Goal: Task Accomplishment & Management: Use online tool/utility

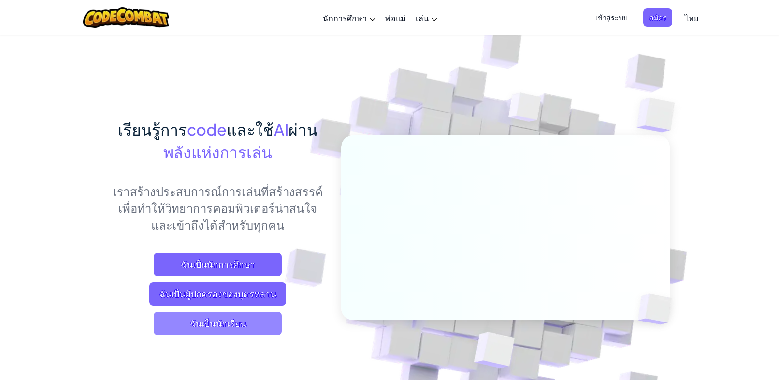
click at [187, 331] on span "ฉันเป็นนักเรียน" at bounding box center [218, 324] width 128 height 24
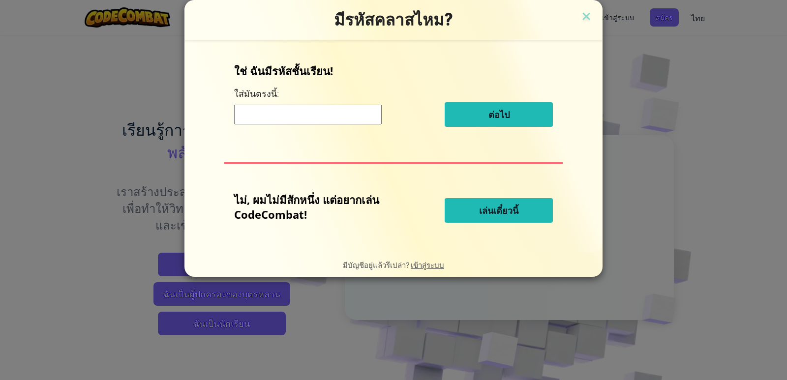
click at [487, 208] on span "เล่นเดี๋ยวนี้" at bounding box center [498, 211] width 39 height 12
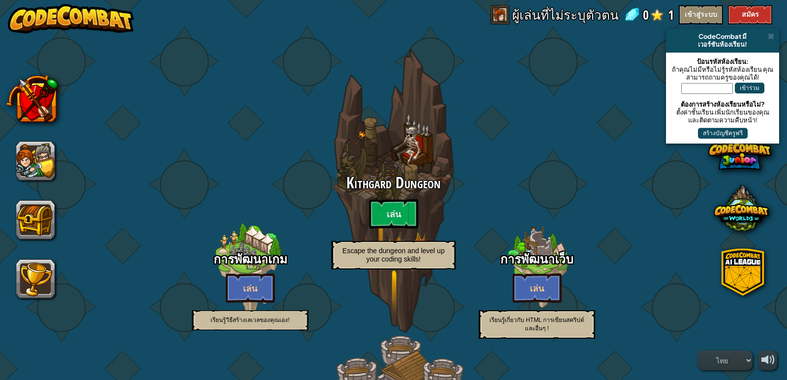
select select "th"
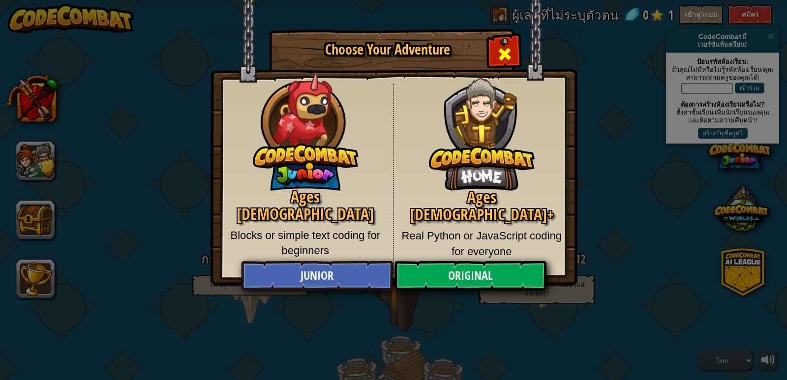
click at [510, 46] on span "Close modal" at bounding box center [505, 54] width 16 height 16
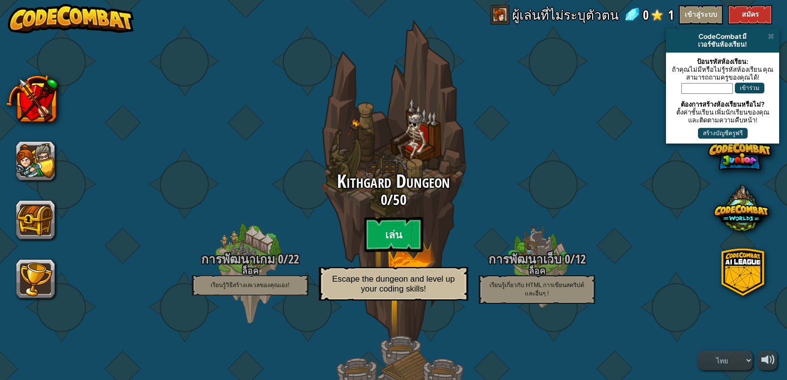
click at [395, 216] on div "Kithgard Dungeon 0 / 50 เล่น Escape the dungeon and level up your coding skills!" at bounding box center [393, 239] width 187 height 135
select select "th"
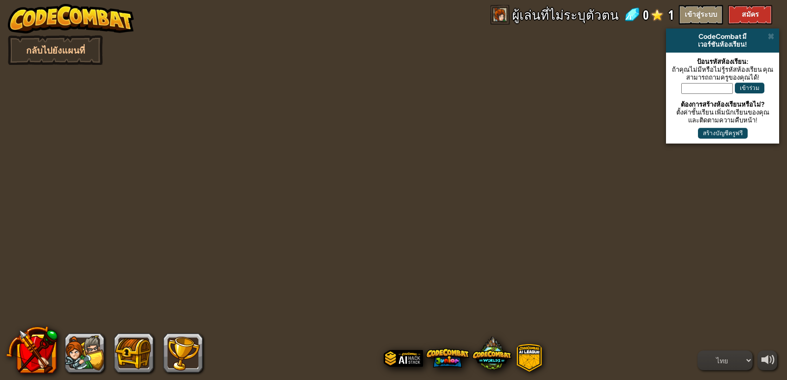
select select "th"
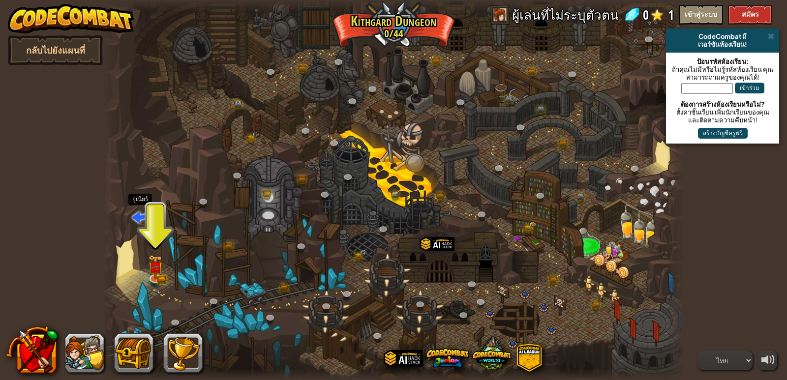
click at [134, 214] on span at bounding box center [140, 217] width 16 height 16
select select "th"
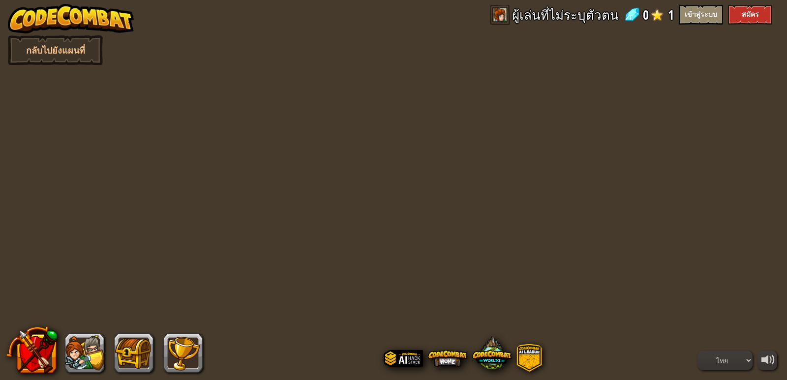
select select "th"
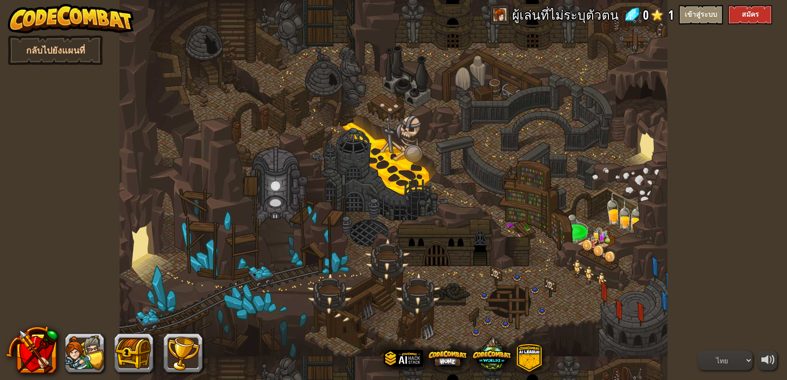
select select "th"
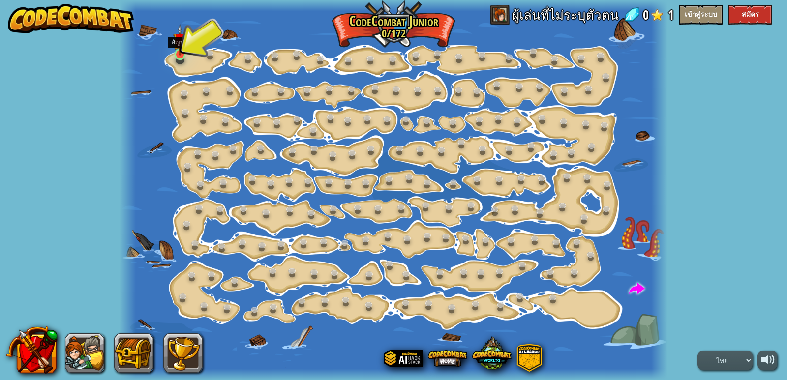
click at [181, 50] on img at bounding box center [180, 39] width 14 height 31
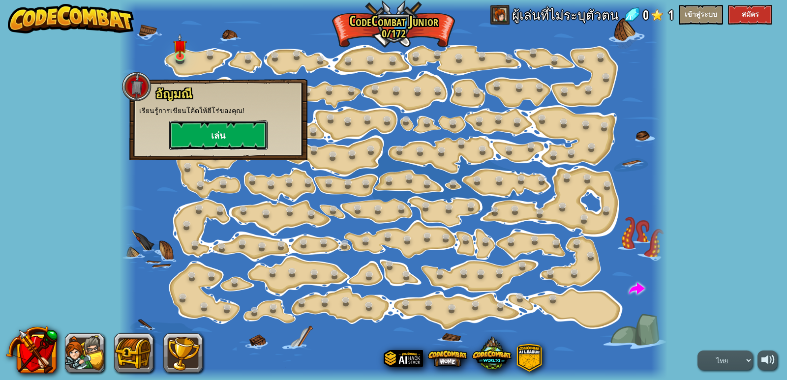
click at [220, 126] on button "เล่น" at bounding box center [218, 134] width 98 height 29
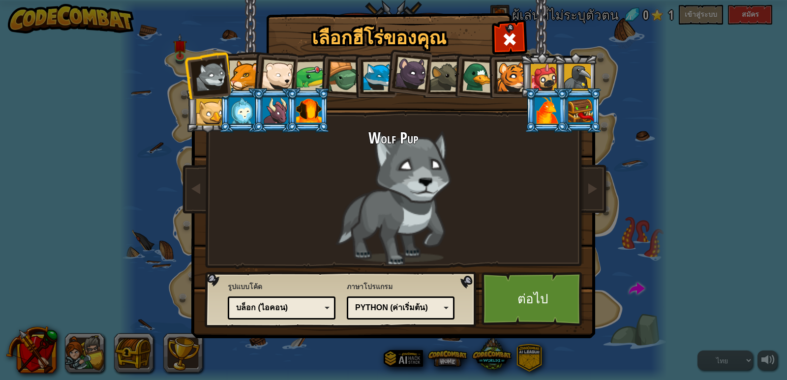
click at [535, 117] on div at bounding box center [547, 110] width 26 height 27
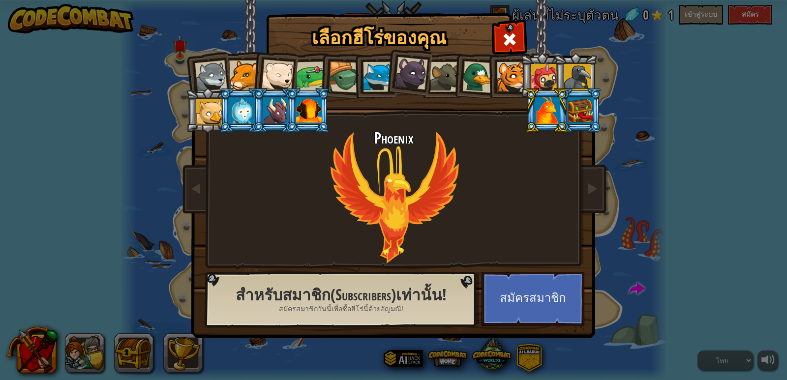
click at [269, 102] on div at bounding box center [276, 110] width 26 height 27
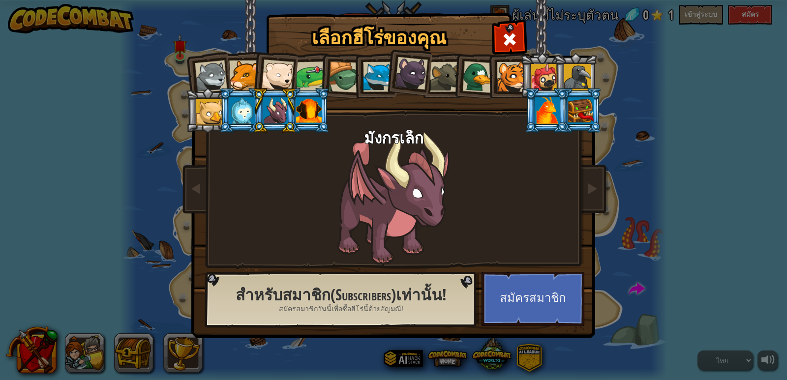
click at [213, 70] on div at bounding box center [211, 76] width 32 height 32
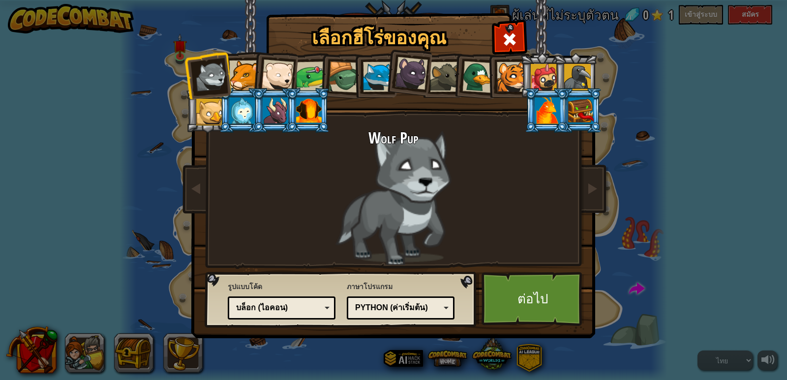
drag, startPoint x: 248, startPoint y: 289, endPoint x: 255, endPoint y: 295, distance: 9.4
click at [250, 293] on div "รูปแบบโค้ด รหัสข้อความ บล็อกและโค้ด บล็อก บล็อก (ไอคอน) บล็อก (ไอคอน) บล็อก - ล…" at bounding box center [282, 300] width 108 height 43
drag, startPoint x: 258, startPoint y: 311, endPoint x: 231, endPoint y: 279, distance: 41.5
click at [232, 279] on div "รูปแบบโค้ด รหัสข้อความ บล็อกและโค้ด บล็อก บล็อก (ไอคอน) บล็อก (ไอคอน) บล็อก - ล…" at bounding box center [341, 299] width 266 height 50
click at [299, 304] on div "บล็อก (ไอคอน)" at bounding box center [278, 307] width 85 height 11
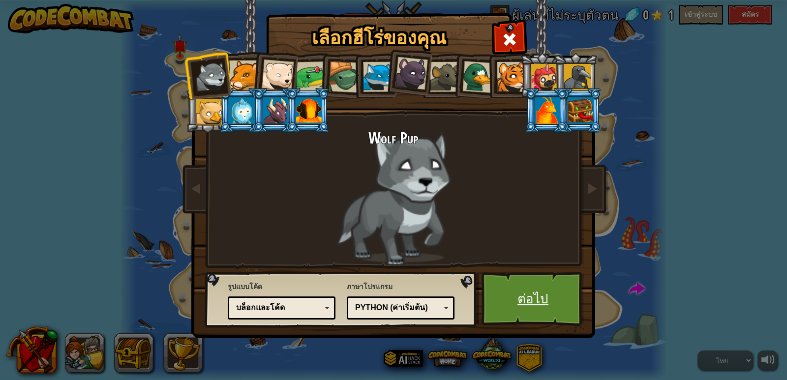
click at [564, 305] on link "ต่อไป" at bounding box center [532, 299] width 103 height 54
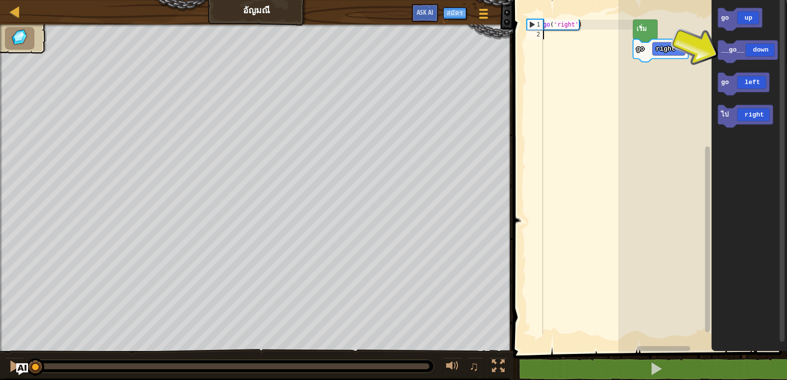
click at [534, 32] on div "2" at bounding box center [535, 34] width 16 height 10
click at [544, 36] on div "go ( 'right' )" at bounding box center [586, 187] width 91 height 334
click at [534, 37] on div "2" at bounding box center [535, 34] width 16 height 10
click at [544, 36] on div "go ( 'right' )" at bounding box center [586, 187] width 91 height 334
click at [541, 32] on div "2" at bounding box center [535, 34] width 16 height 10
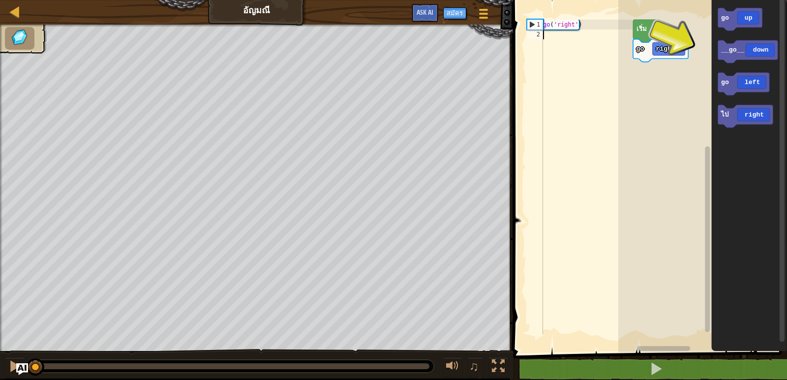
click at [539, 31] on div "2" at bounding box center [535, 34] width 16 height 10
click at [539, 32] on div "2" at bounding box center [535, 34] width 16 height 10
click at [548, 34] on div "go ( 'right' )" at bounding box center [586, 187] width 91 height 334
click at [547, 35] on div "go ( 'right' )" at bounding box center [586, 187] width 91 height 334
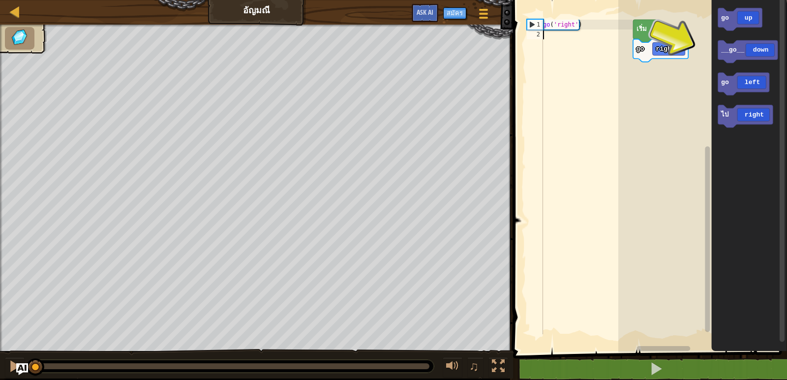
type textarea "g"
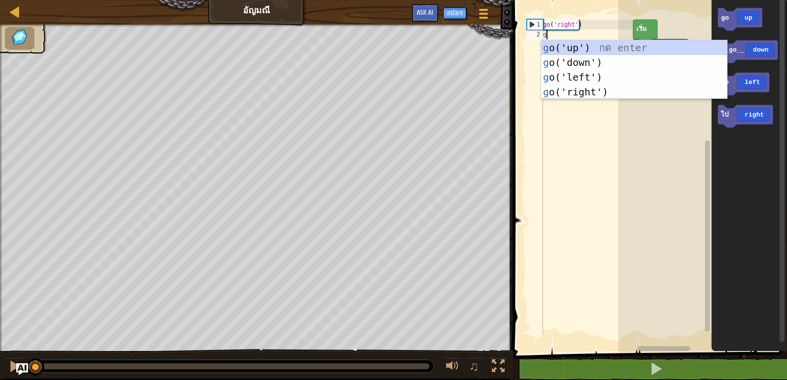
scroll to position [4, 0]
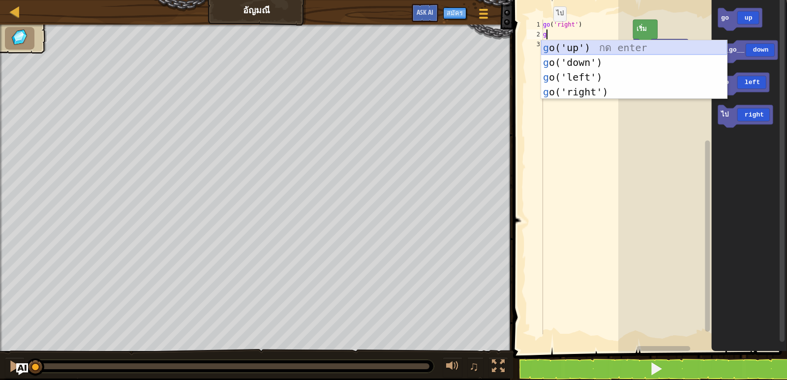
click at [604, 55] on div "g o('up') กด enter g o('down') กด enter g o('left') กด enter g o('right') กด en…" at bounding box center [634, 84] width 186 height 88
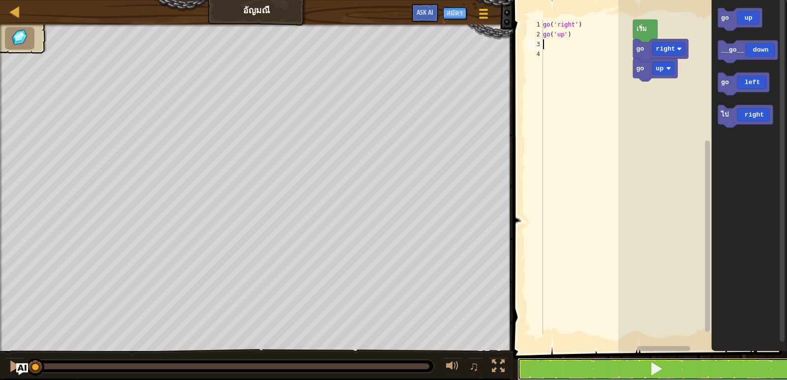
drag, startPoint x: 557, startPoint y: 374, endPoint x: 560, endPoint y: 363, distance: 10.6
click at [559, 373] on button at bounding box center [655, 369] width 277 height 23
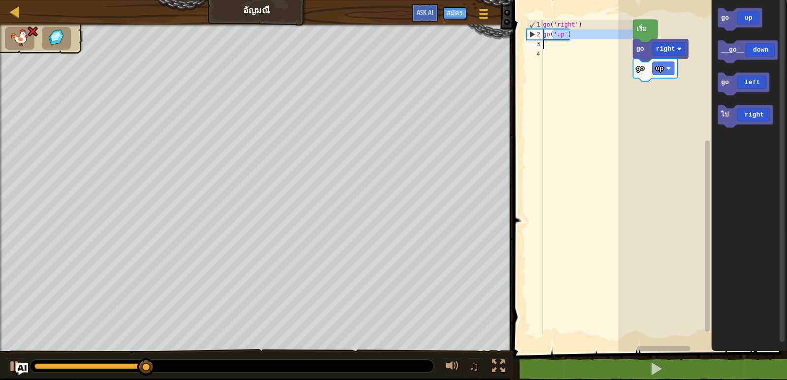
drag, startPoint x: 554, startPoint y: 36, endPoint x: 588, endPoint y: 48, distance: 36.7
click at [588, 48] on div "go ( 'right' ) go ( 'up' )" at bounding box center [586, 187] width 91 height 334
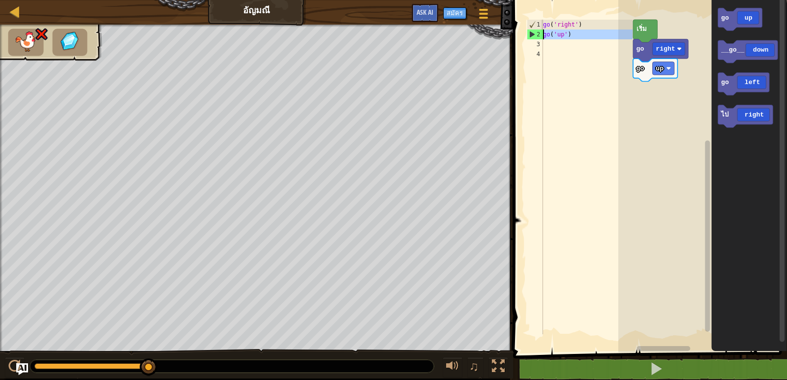
click at [538, 34] on div "2" at bounding box center [535, 34] width 16 height 10
click at [533, 31] on div "2" at bounding box center [535, 34] width 16 height 10
click at [641, 30] on text "เริ่ม" at bounding box center [641, 28] width 10 height 9
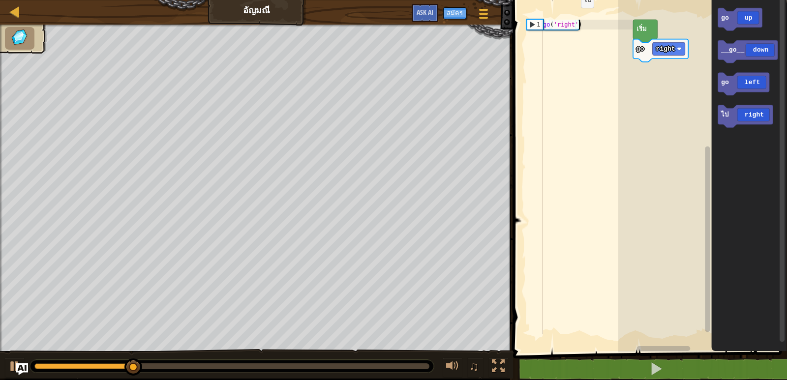
click at [534, 22] on div "1" at bounding box center [535, 25] width 16 height 10
click at [531, 19] on span at bounding box center [651, 163] width 282 height 392
click at [520, 39] on span at bounding box center [651, 163] width 282 height 392
click at [525, 45] on div "go('right') 1 go ( 'right' ) הההההההההההההההההההההההההההההההההההההההההההההההההה…" at bounding box center [648, 193] width 277 height 376
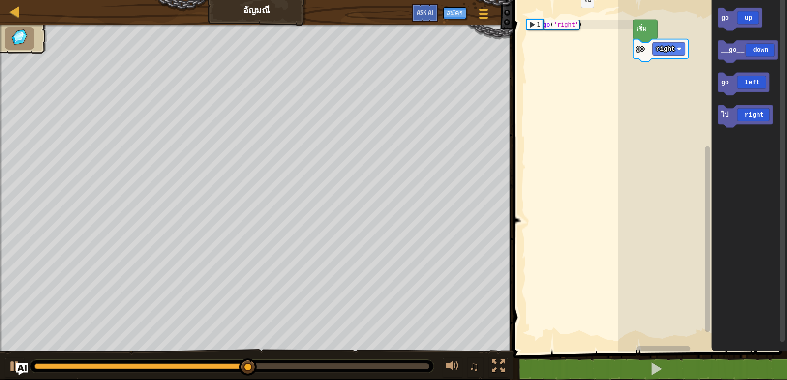
drag, startPoint x: 526, startPoint y: 51, endPoint x: 566, endPoint y: 11, distance: 56.3
click at [531, 47] on div "go('right') 1 go ( 'right' ) הההההההההההההההההההההההההההההההההההההההההההההההההה…" at bounding box center [579, 177] width 108 height 315
click at [546, 48] on div "go ( 'right' )" at bounding box center [586, 187] width 91 height 334
click at [546, 42] on div "go ( 'right' )" at bounding box center [586, 187] width 91 height 334
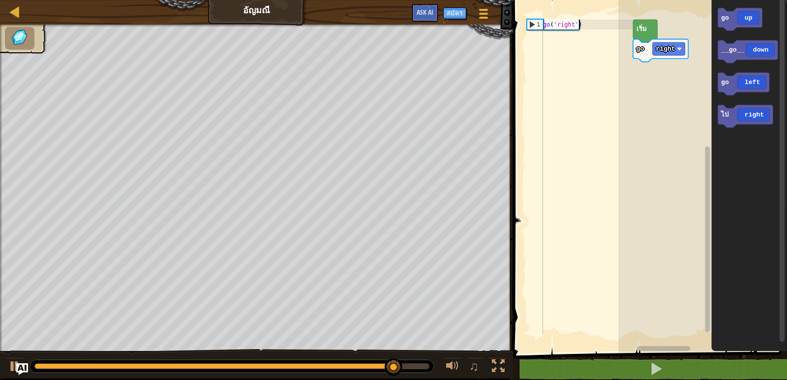
click at [546, 41] on div "go ( 'right' )" at bounding box center [586, 187] width 91 height 334
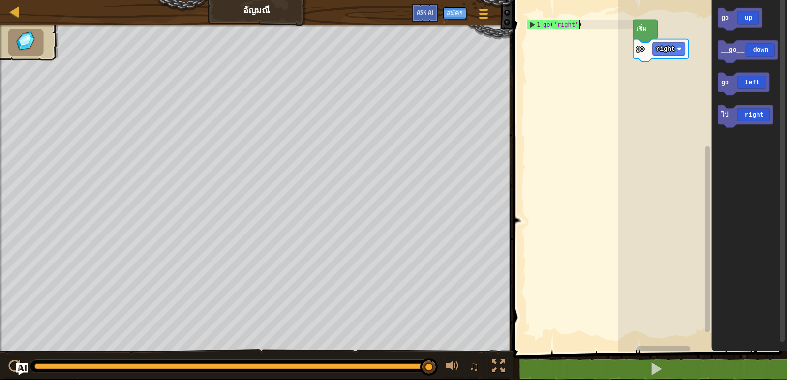
scroll to position [4, 3]
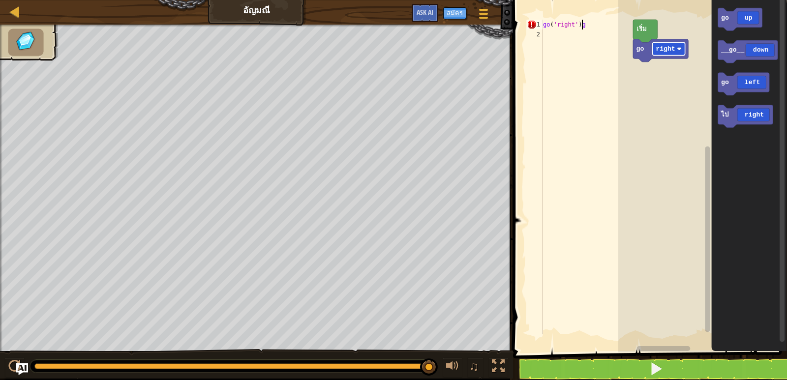
type textarea "go('right')g"
click at [551, 28] on div at bounding box center [586, 187] width 91 height 334
click at [546, 24] on div at bounding box center [586, 187] width 91 height 334
click at [636, 47] on div "เริ่ม ไป right go up __go__ down go left ไป right ไป right" at bounding box center [702, 173] width 169 height 357
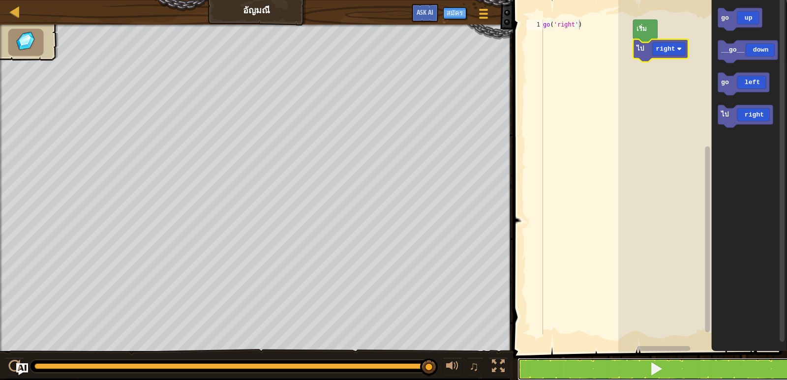
drag, startPoint x: 648, startPoint y: 369, endPoint x: 648, endPoint y: 363, distance: 5.9
click at [648, 367] on button at bounding box center [655, 369] width 277 height 23
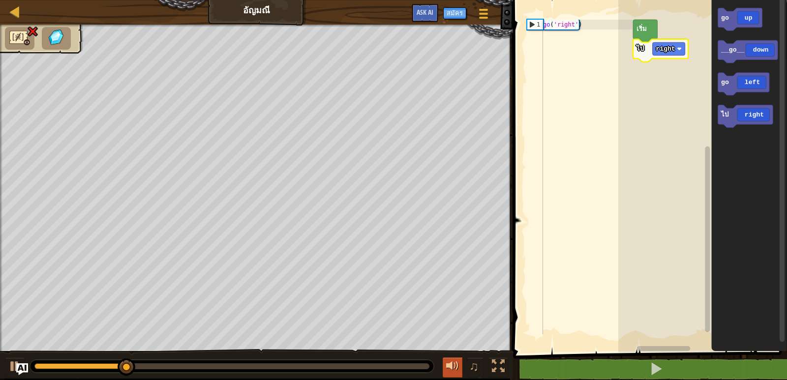
click at [448, 360] on div at bounding box center [452, 366] width 13 height 13
click at [458, 362] on div at bounding box center [452, 366] width 13 height 13
click at [457, 362] on div at bounding box center [452, 366] width 13 height 13
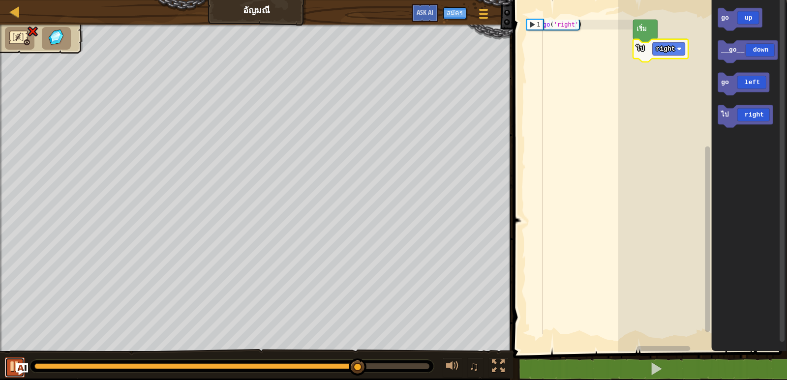
click at [5, 370] on button at bounding box center [15, 367] width 20 height 20
drag, startPoint x: 518, startPoint y: 38, endPoint x: 549, endPoint y: 46, distance: 31.5
click at [519, 39] on span at bounding box center [651, 163] width 282 height 392
type textarea "go('right')"
click at [549, 46] on div "go ( 'right' )" at bounding box center [586, 187] width 91 height 334
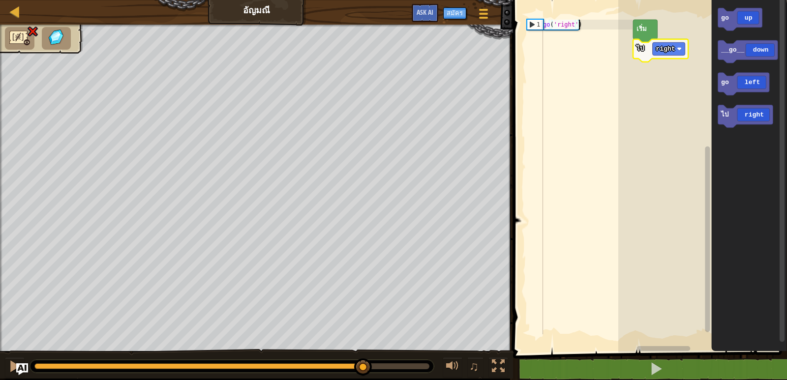
click at [548, 41] on div "go ( 'right' )" at bounding box center [586, 187] width 91 height 334
click at [528, 20] on div "1" at bounding box center [535, 25] width 16 height 10
drag, startPoint x: 534, startPoint y: 45, endPoint x: 537, endPoint y: 30, distance: 15.0
click at [648, 40] on icon "พื้นที่ทำงาน Blockly" at bounding box center [645, 31] width 25 height 23
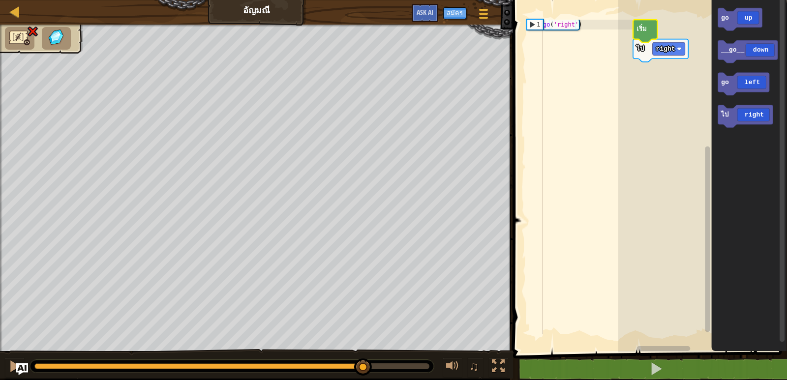
click at [646, 39] on icon "พื้นที่ทำงาน Blockly" at bounding box center [645, 31] width 25 height 23
click at [666, 31] on rect "พื้นที่ทำงาน Blockly" at bounding box center [702, 173] width 169 height 357
click at [544, 41] on div "go ( 'right' )" at bounding box center [586, 187] width 91 height 334
type textarea "go('right')"
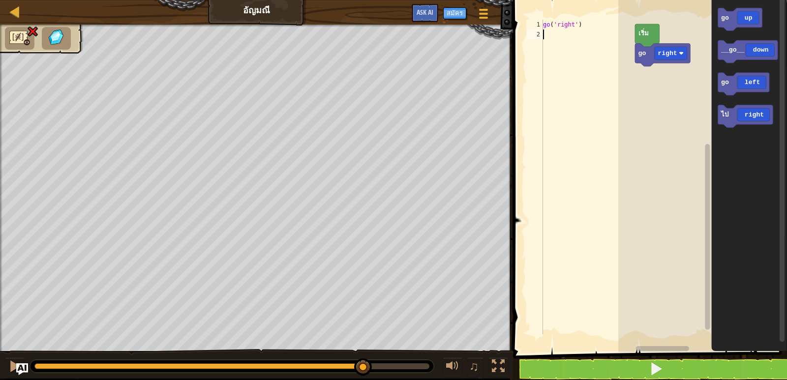
type textarea "g"
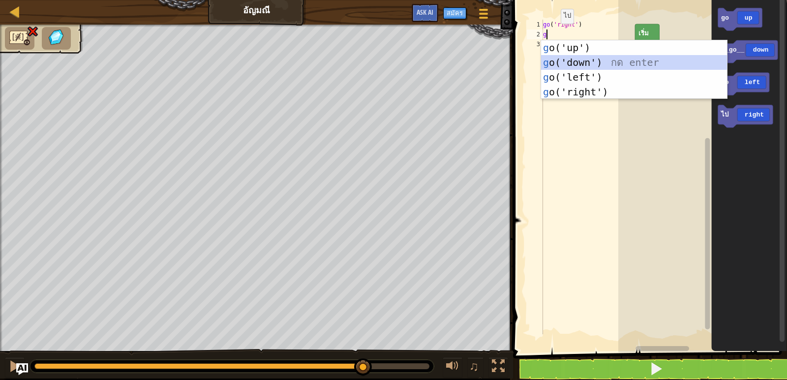
click at [562, 57] on div "g o('up') กด enter g o('down') กด enter g o('left') กด enter g o('right') กด en…" at bounding box center [634, 84] width 186 height 88
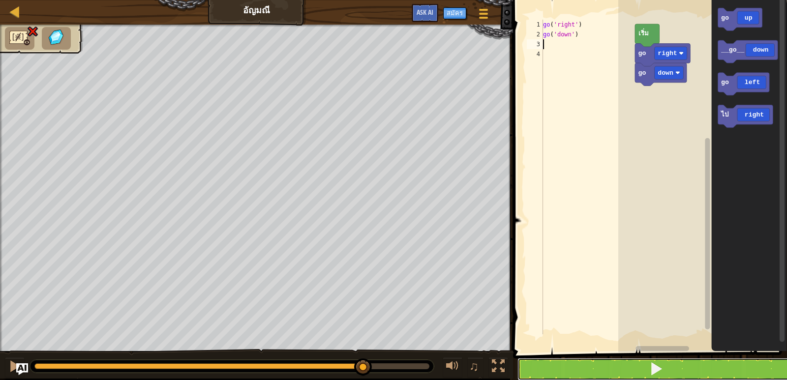
click at [576, 374] on button at bounding box center [655, 369] width 277 height 23
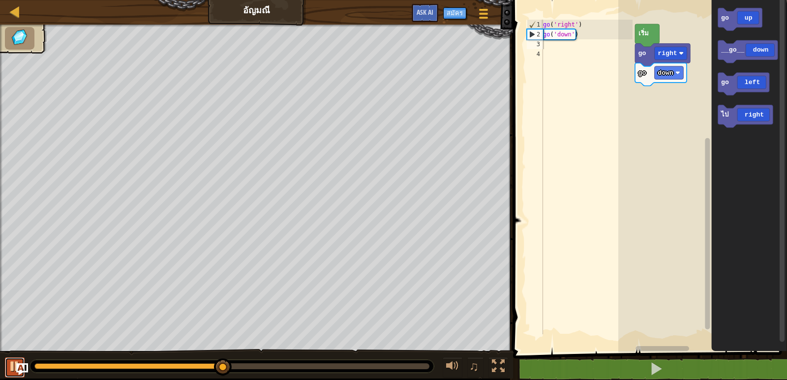
click at [16, 362] on div at bounding box center [14, 366] width 13 height 13
click at [544, 46] on div "go ( 'right' ) go ( 'down' )" at bounding box center [586, 187] width 91 height 334
click at [544, 50] on div "go ( 'right' ) go ( 'down' )" at bounding box center [586, 187] width 91 height 334
click at [545, 47] on div "go ( 'right' ) go ( 'down' )" at bounding box center [586, 187] width 91 height 334
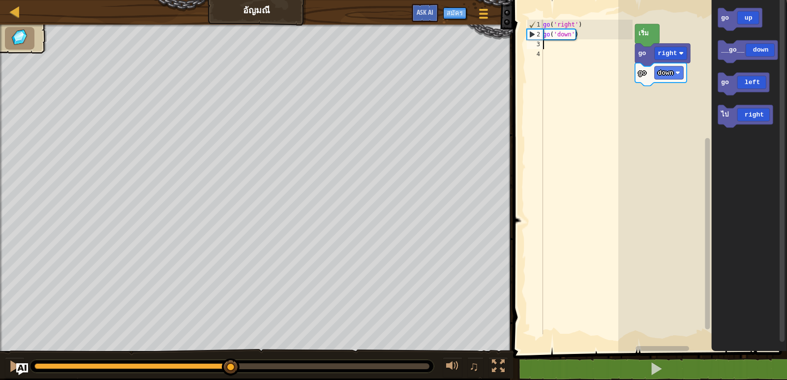
type textarea "g"
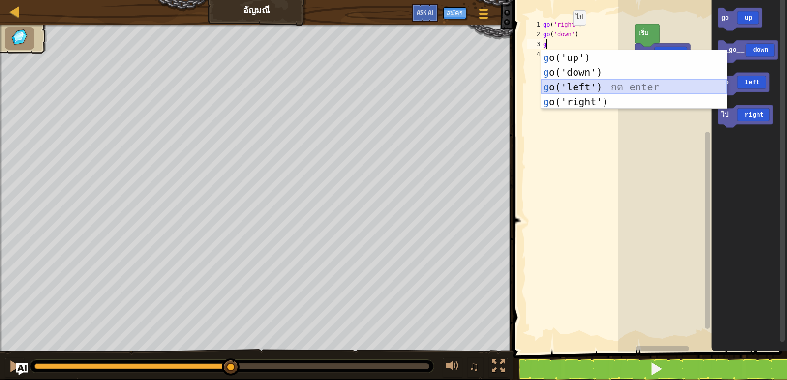
click at [582, 85] on div "g o('up') กด enter g o('down') กด enter g o('left') กด enter g o('right') กด en…" at bounding box center [634, 94] width 186 height 88
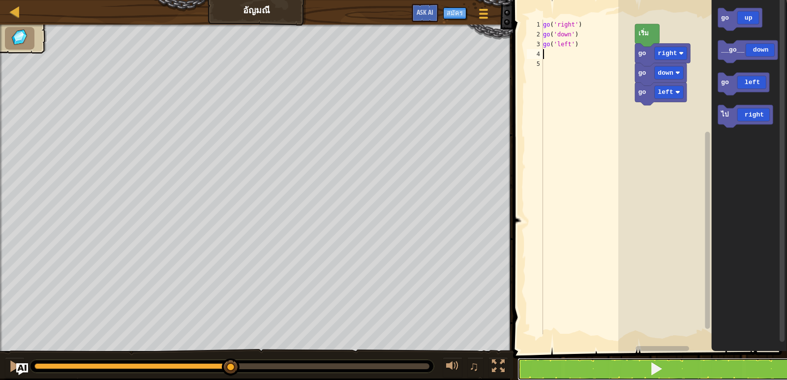
click at [616, 375] on button at bounding box center [655, 369] width 277 height 23
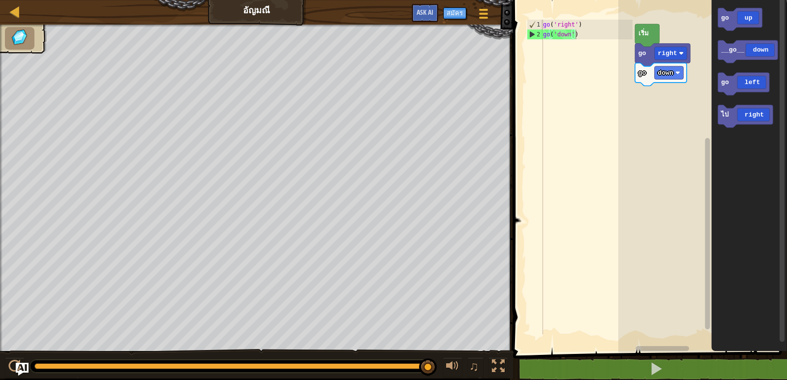
click at [22, 370] on img "Ask AI" at bounding box center [22, 369] width 13 height 13
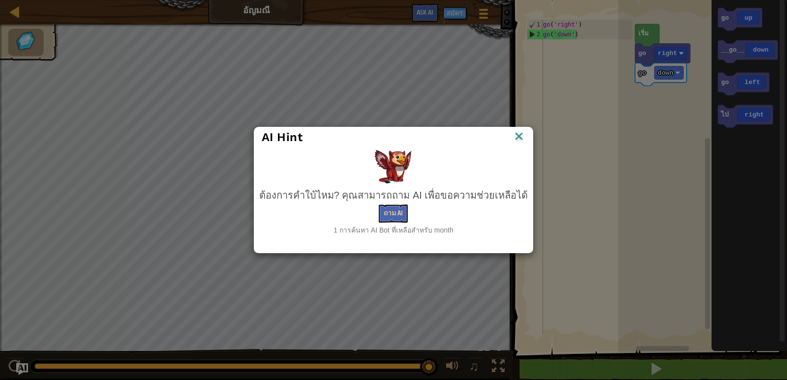
click at [515, 136] on img at bounding box center [518, 137] width 13 height 15
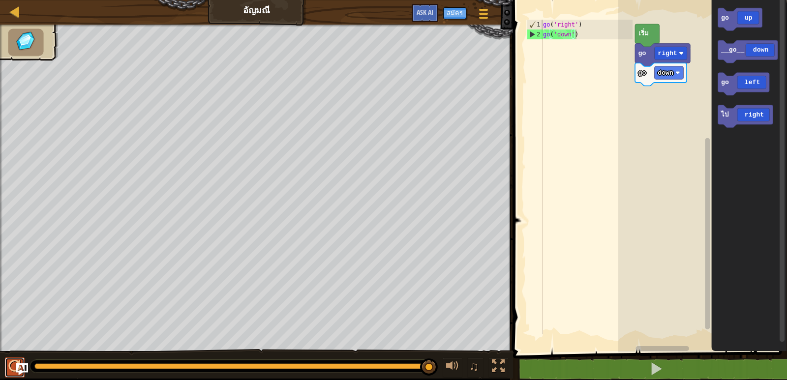
click at [7, 363] on button at bounding box center [15, 367] width 20 height 20
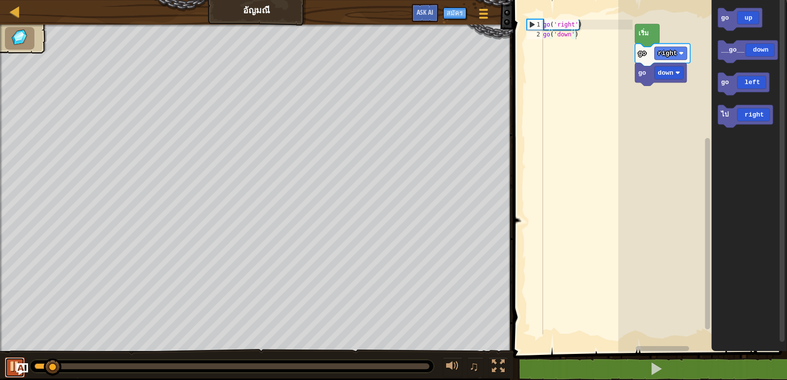
click at [7, 363] on button at bounding box center [15, 367] width 20 height 20
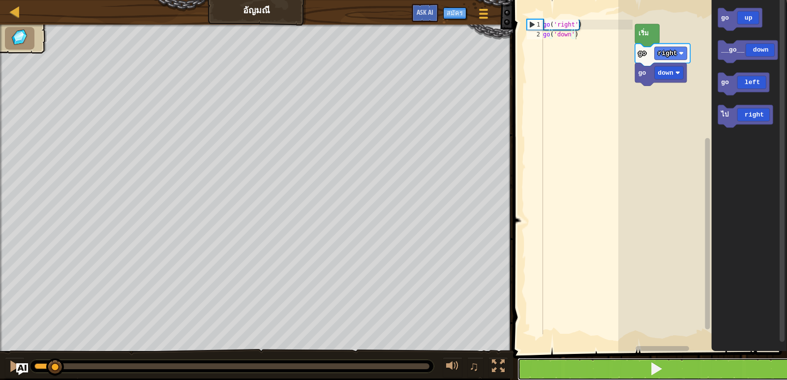
click at [707, 370] on button at bounding box center [655, 369] width 277 height 23
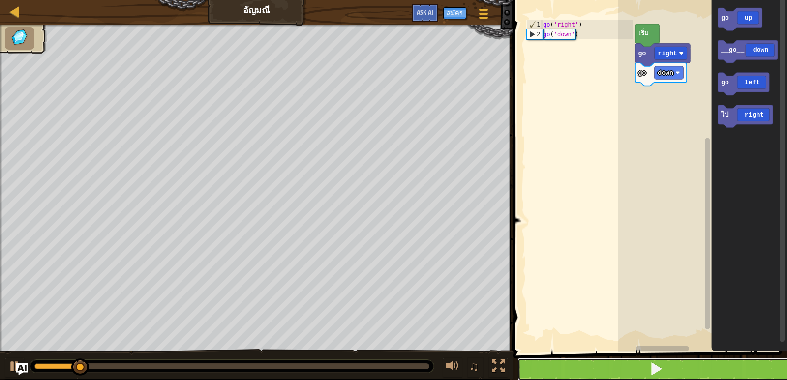
click at [517, 358] on button at bounding box center [655, 369] width 277 height 23
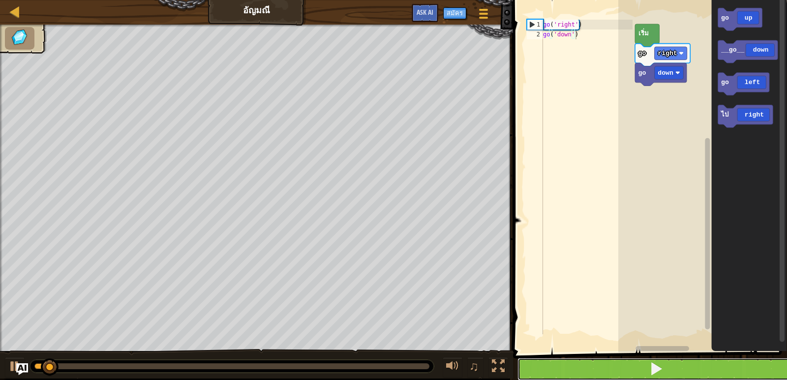
click at [517, 358] on button at bounding box center [655, 369] width 277 height 23
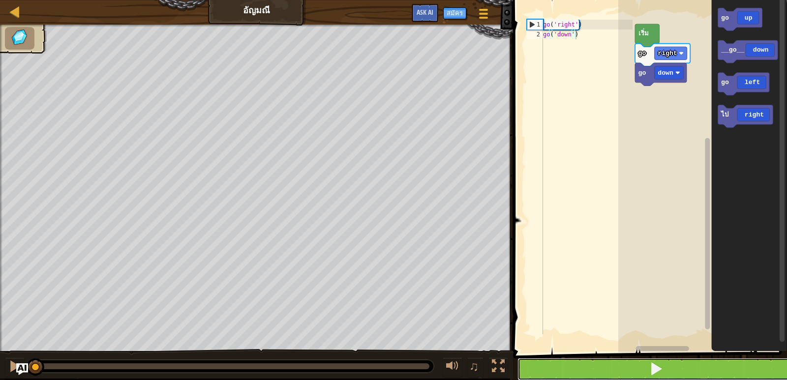
click at [517, 358] on button at bounding box center [655, 369] width 277 height 23
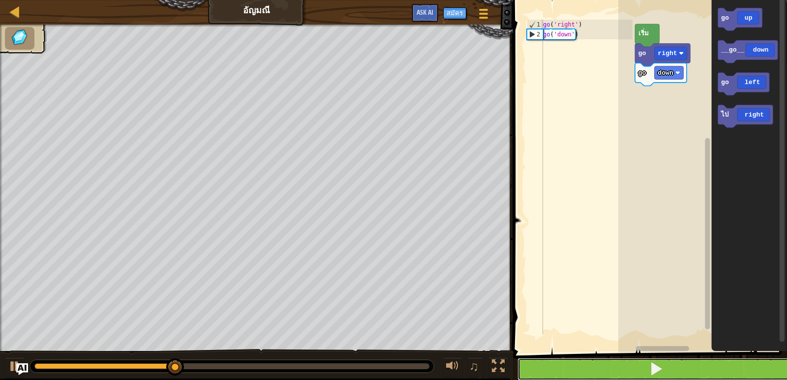
click at [517, 358] on button at bounding box center [655, 369] width 277 height 23
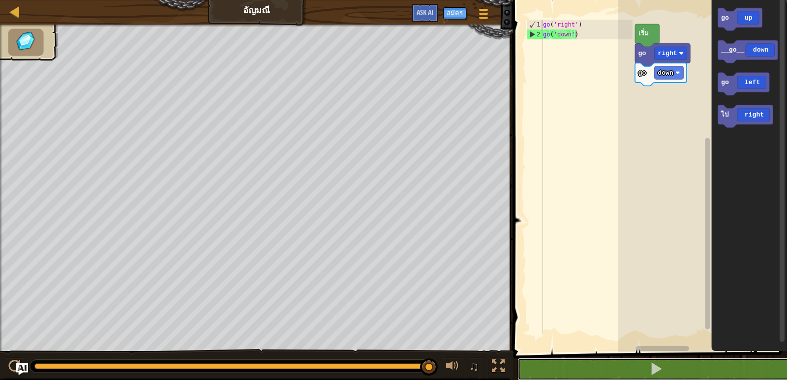
click at [517, 358] on button at bounding box center [655, 369] width 277 height 23
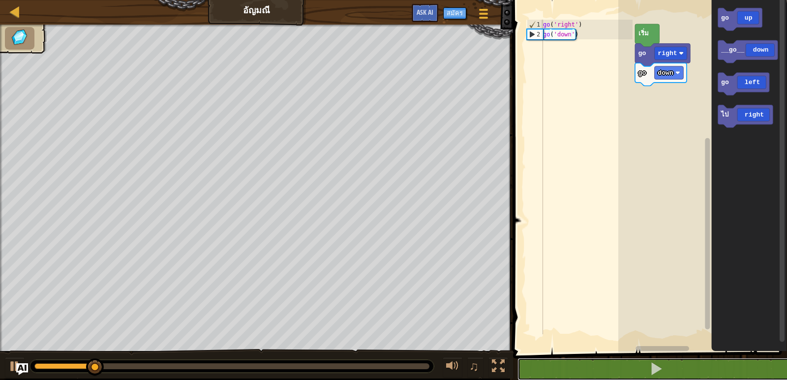
click at [517, 358] on button at bounding box center [655, 369] width 277 height 23
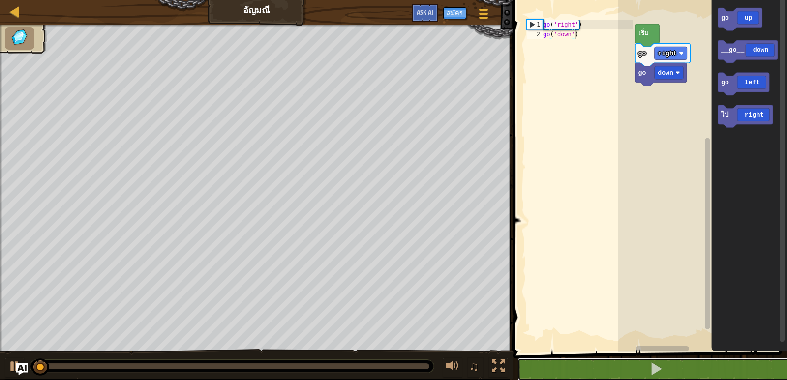
click at [517, 358] on button at bounding box center [655, 369] width 277 height 23
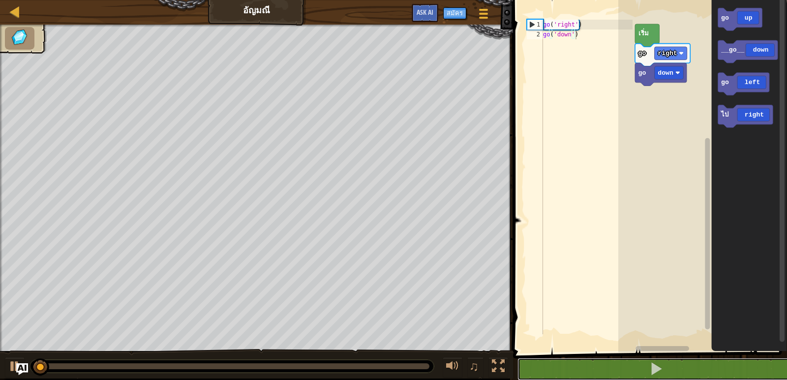
click at [517, 358] on button at bounding box center [655, 369] width 277 height 23
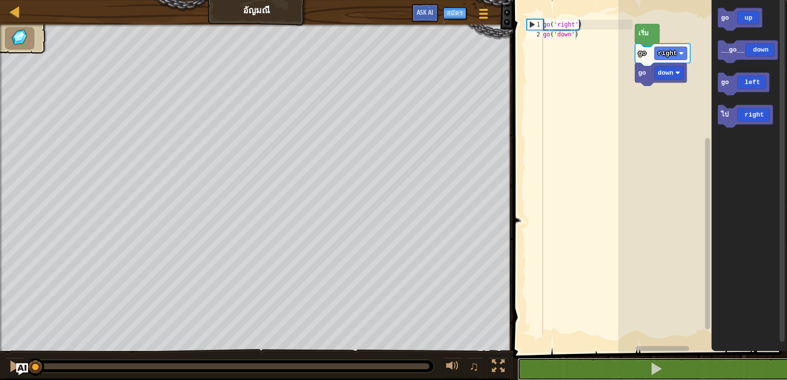
click at [517, 358] on button at bounding box center [655, 369] width 277 height 23
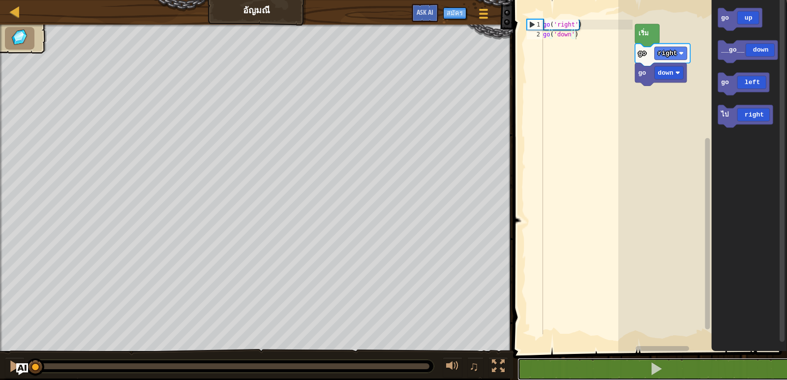
click at [517, 358] on button at bounding box center [655, 369] width 277 height 23
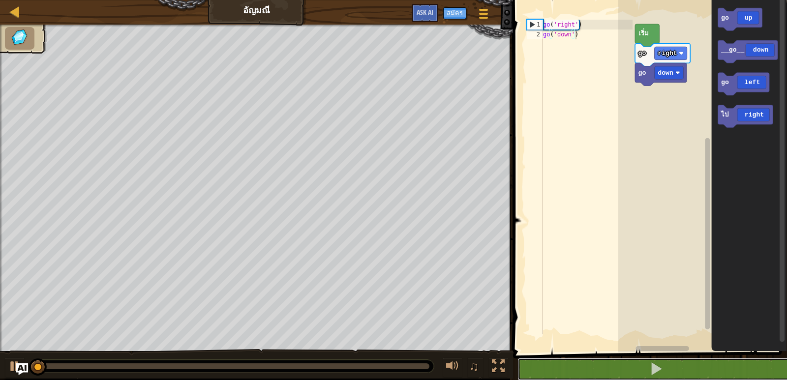
click at [517, 358] on button at bounding box center [655, 369] width 277 height 23
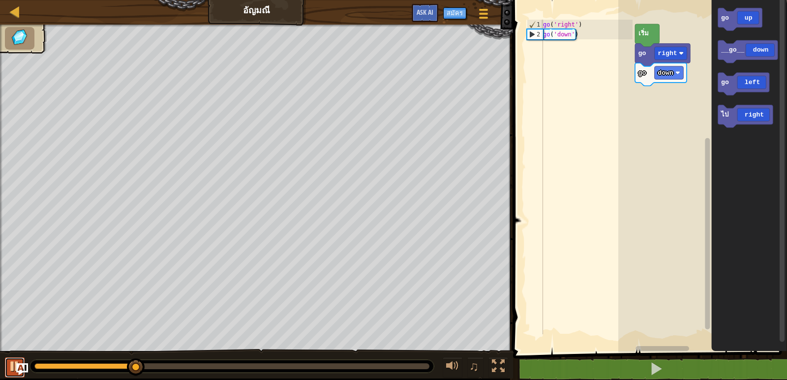
click at [10, 375] on button at bounding box center [15, 367] width 20 height 20
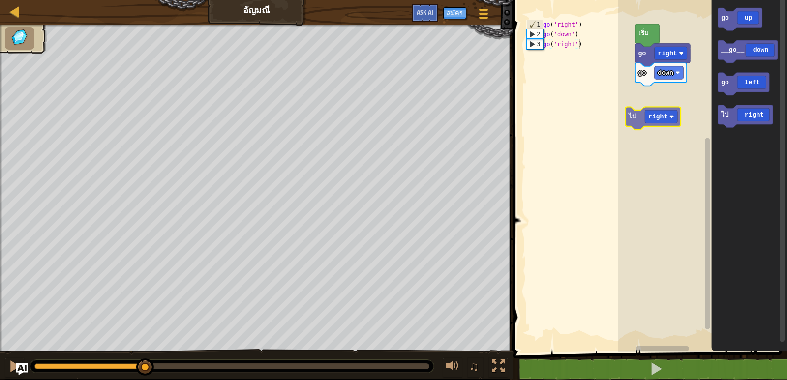
click at [650, 122] on div "go down go right เริ่ม go up __go__ down go left ไป right ไป right" at bounding box center [702, 173] width 169 height 357
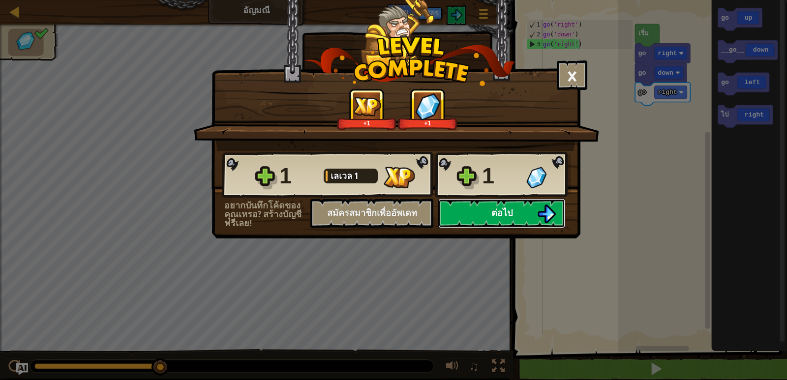
click at [522, 209] on button "ต่อไป" at bounding box center [501, 213] width 127 height 29
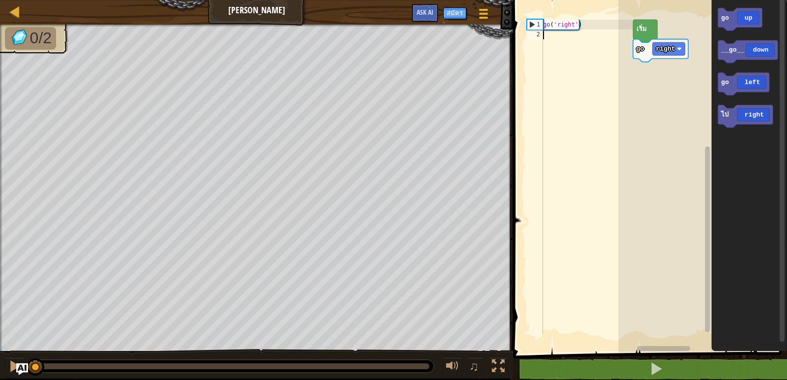
click at [544, 36] on div "go ( 'right' )" at bounding box center [586, 187] width 91 height 334
click at [544, 40] on div "go ( 'right' )" at bounding box center [586, 187] width 91 height 334
type textarea "g"
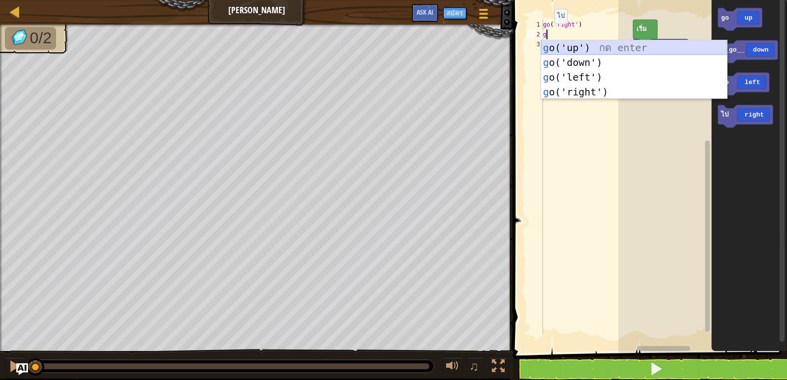
click at [584, 46] on div "g o('up') กด enter g o('down') กด enter g o('left') กด enter g o('right') กด en…" at bounding box center [634, 84] width 186 height 88
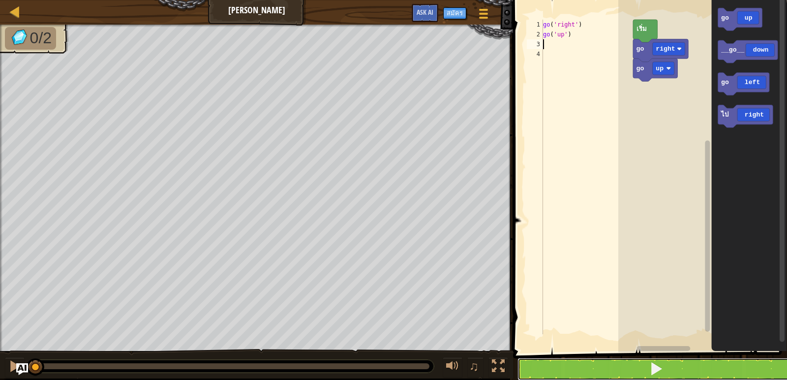
click at [681, 372] on button at bounding box center [655, 369] width 277 height 23
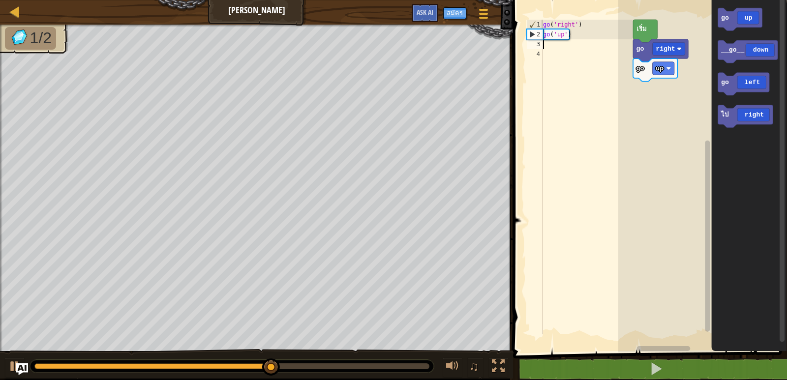
click at [539, 43] on div "3" at bounding box center [535, 44] width 16 height 10
click at [543, 45] on div "go ( 'right' ) go ( 'up' )" at bounding box center [586, 187] width 91 height 334
type textarea "g"
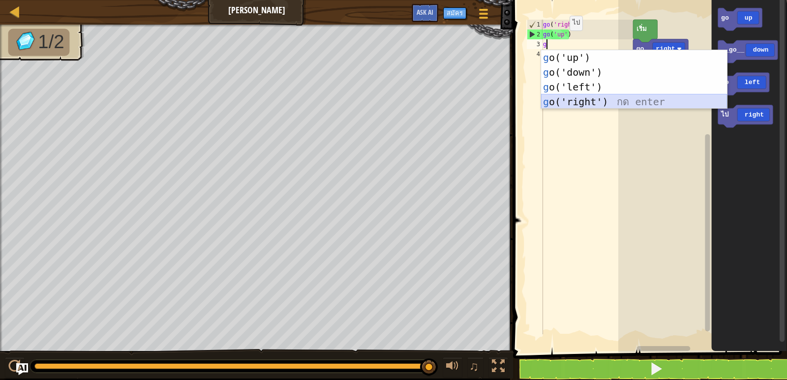
click at [562, 100] on div "g o('up') กด enter g o('down') กด enter g o('left') กด enter g o('right') กด en…" at bounding box center [634, 94] width 186 height 88
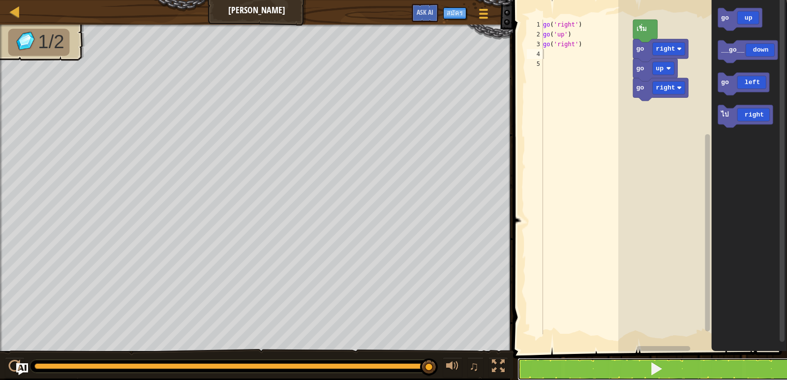
click at [640, 373] on button at bounding box center [655, 369] width 277 height 23
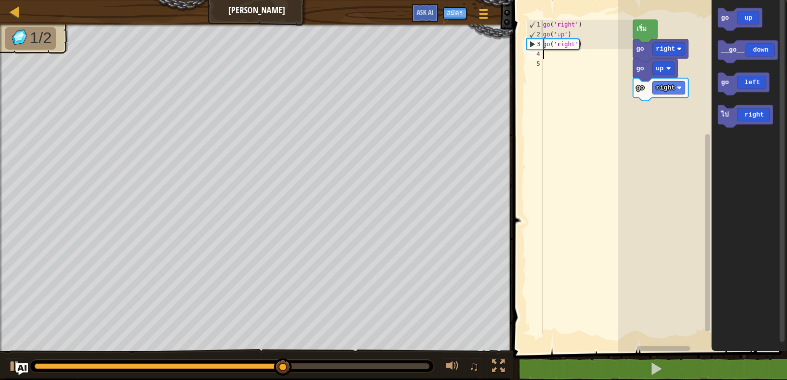
click at [547, 58] on div "go ( 'right' ) go ( 'up' ) go ( 'right' )" at bounding box center [586, 187] width 91 height 334
click at [544, 55] on div "go ( 'right' ) go ( 'up' ) go ( 'right' )" at bounding box center [586, 187] width 91 height 334
type textarea "g"
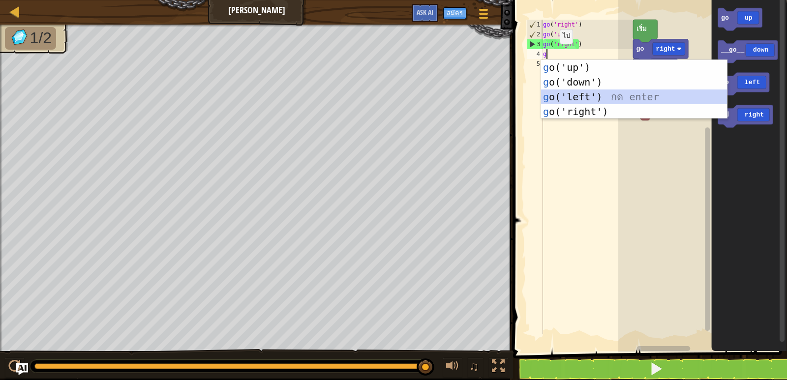
click at [546, 103] on div "g o('up') กด enter g o('down') กด enter g o('left') กด enter g o('right') กด en…" at bounding box center [634, 104] width 186 height 88
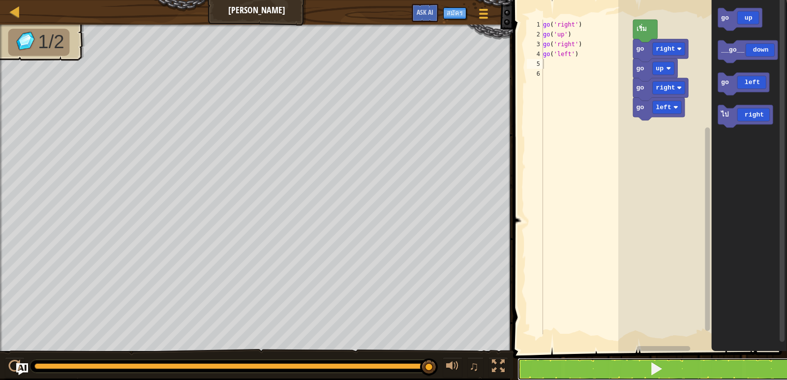
click at [542, 372] on button at bounding box center [655, 369] width 277 height 23
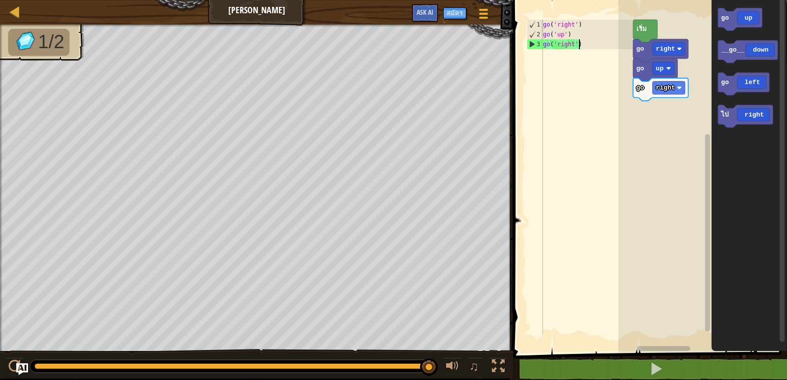
click at [535, 42] on div "3" at bounding box center [535, 44] width 16 height 10
click at [529, 44] on div "3" at bounding box center [535, 44] width 16 height 10
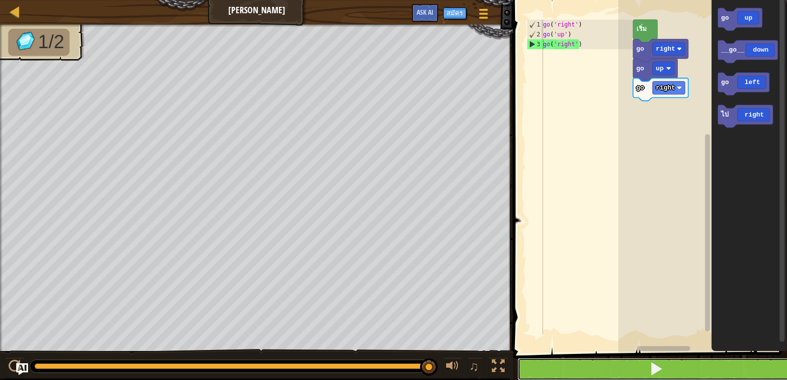
click at [594, 370] on button at bounding box center [655, 369] width 277 height 23
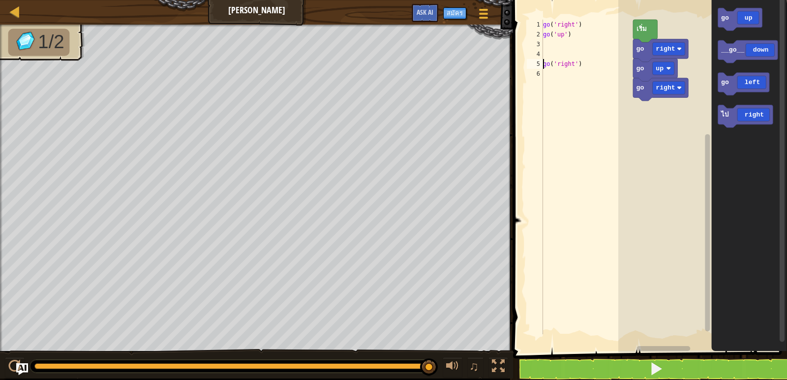
scroll to position [4, 0]
click at [550, 75] on div "go ( 'right' ) go ( 'up' ) go ( 'right' )" at bounding box center [586, 187] width 91 height 334
drag, startPoint x: 550, startPoint y: 75, endPoint x: 572, endPoint y: 79, distance: 23.0
click at [572, 79] on div "go ( 'right' ) go ( 'up' ) go ( 'right' )" at bounding box center [586, 187] width 91 height 334
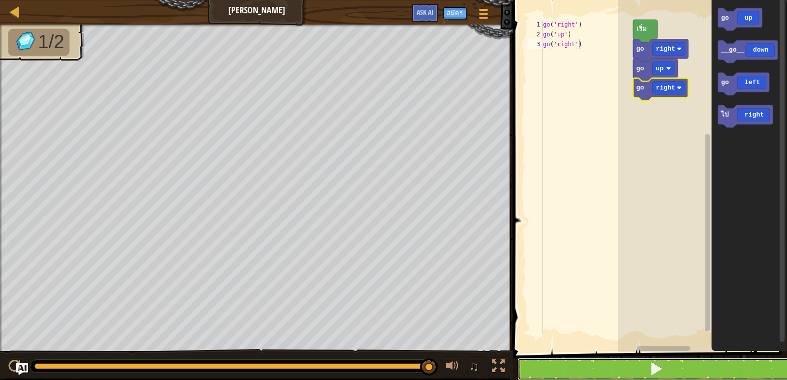
click at [525, 371] on button at bounding box center [655, 369] width 277 height 23
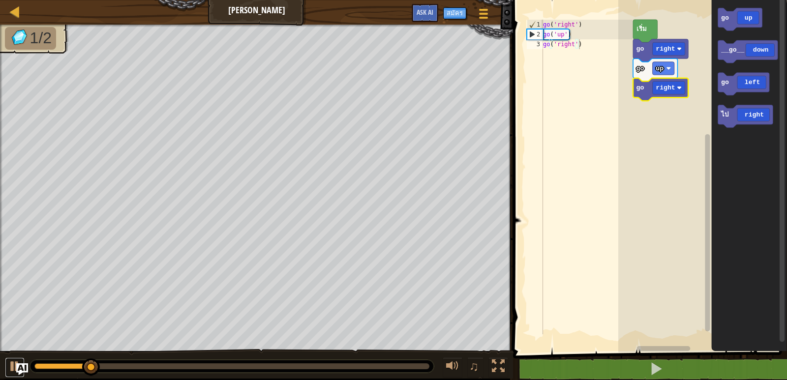
drag, startPoint x: 12, startPoint y: 362, endPoint x: 3, endPoint y: 364, distance: 9.1
click at [9, 363] on div at bounding box center [14, 366] width 13 height 13
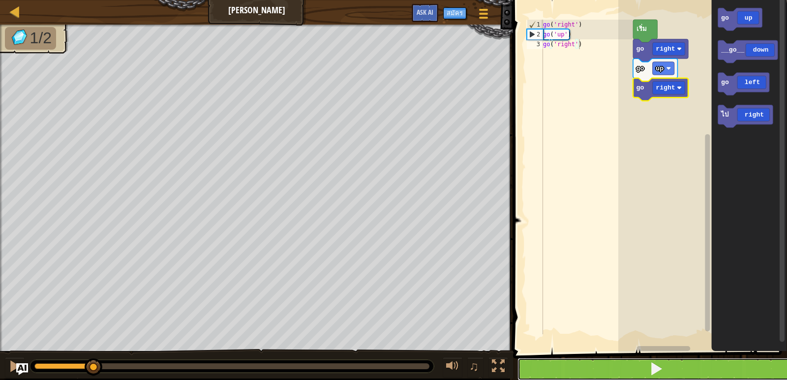
click at [581, 360] on button at bounding box center [655, 369] width 277 height 23
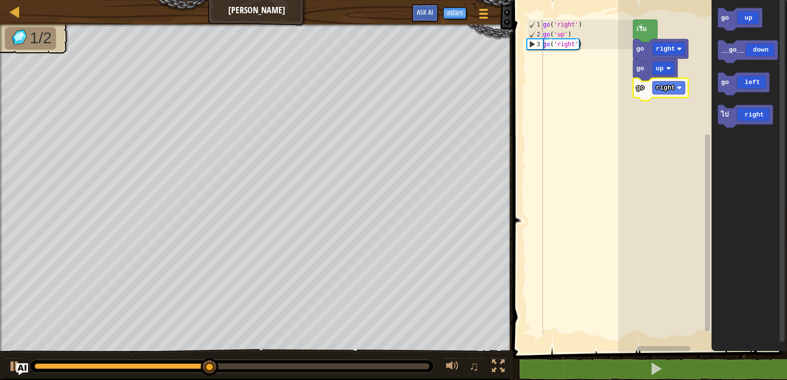
type textarea "go('right')"
click at [591, 48] on div "go ( 'right' ) go ( 'up' ) go ( 'right' )" at bounding box center [586, 187] width 91 height 334
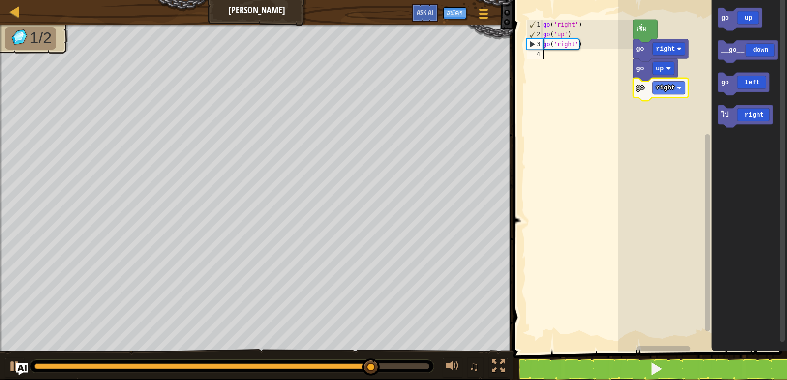
scroll to position [4, 0]
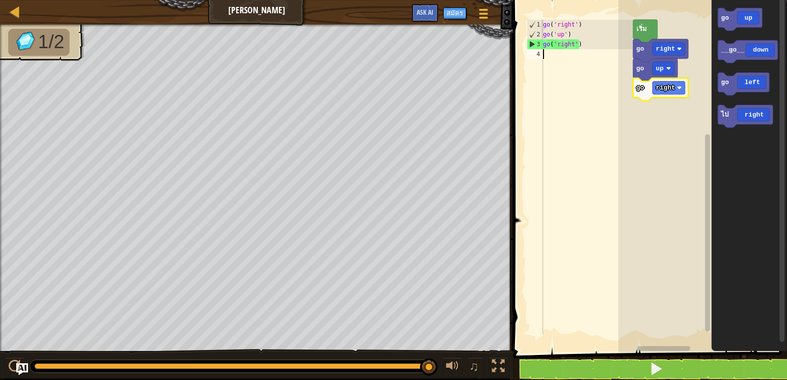
click at [547, 55] on div "go ( 'right' ) go ( 'up' ) go ( 'right' )" at bounding box center [586, 187] width 91 height 334
click at [545, 56] on div "go ( 'right' ) go ( 'up' ) go ( 'right' )" at bounding box center [586, 187] width 91 height 334
type textarea "g"
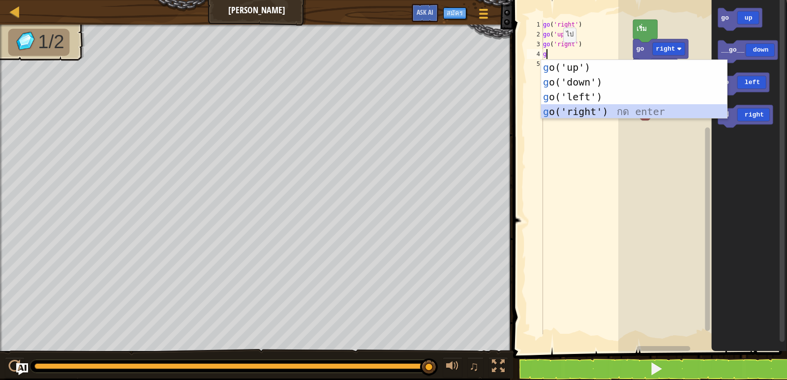
click at [572, 114] on div "g o('up') กด enter g o('down') กด enter g o('left') กด enter g o('right') กด en…" at bounding box center [634, 104] width 186 height 88
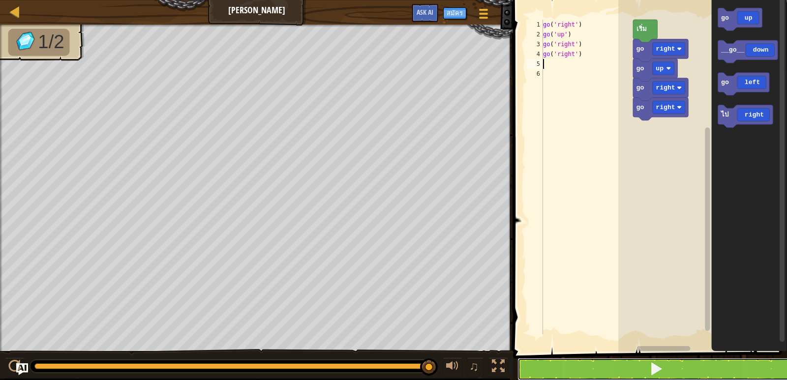
click at [576, 379] on button at bounding box center [655, 369] width 277 height 23
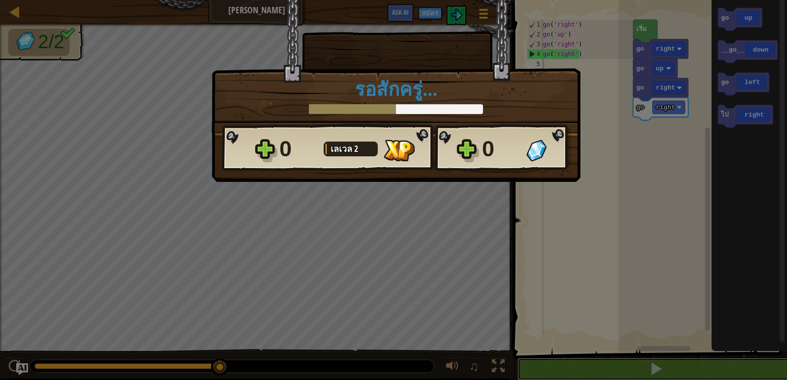
scroll to position [0, 0]
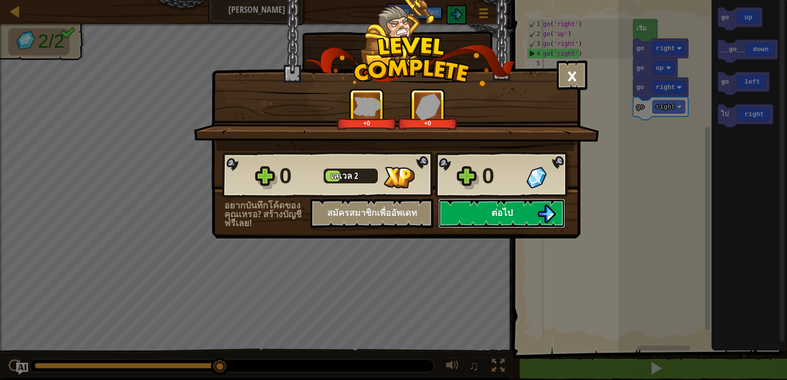
click at [496, 208] on span "ต่อไป" at bounding box center [501, 212] width 21 height 12
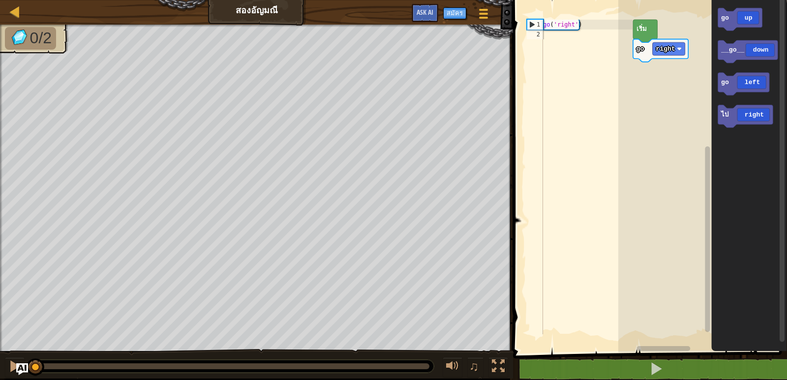
click at [546, 34] on div "go ( 'right' )" at bounding box center [586, 187] width 91 height 334
type textarea "g"
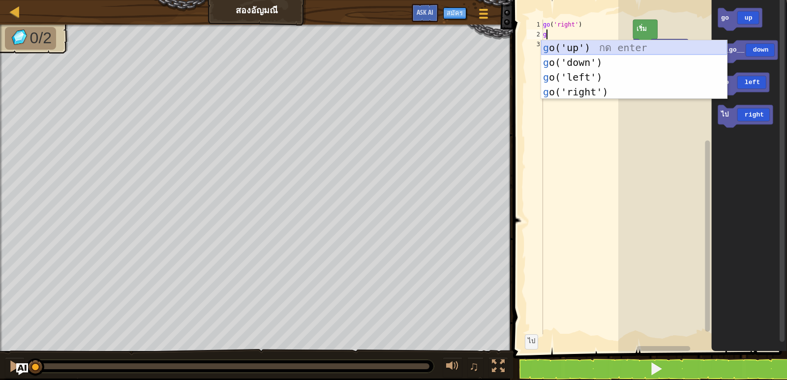
click at [574, 44] on div "g o('up') กด enter g o('down') กด enter g o('left') กด enter g o('right') กด en…" at bounding box center [634, 84] width 186 height 88
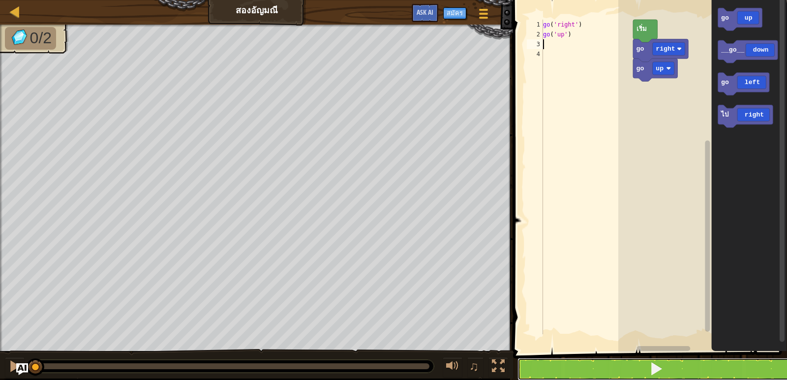
click at [547, 369] on button at bounding box center [655, 369] width 277 height 23
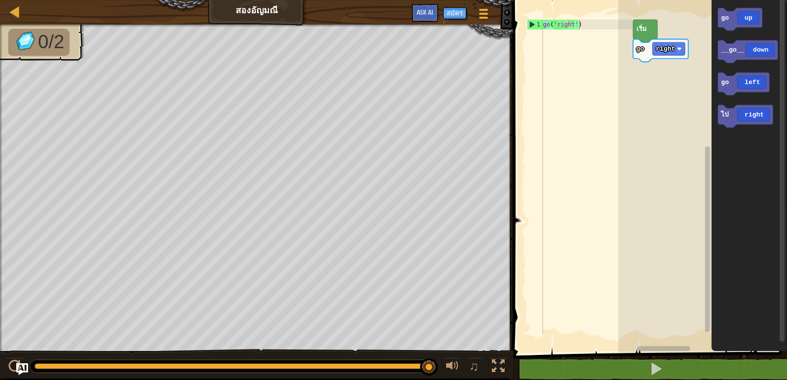
type textarea "go('right')"
click at [581, 26] on div "go ( 'right' )" at bounding box center [586, 187] width 91 height 334
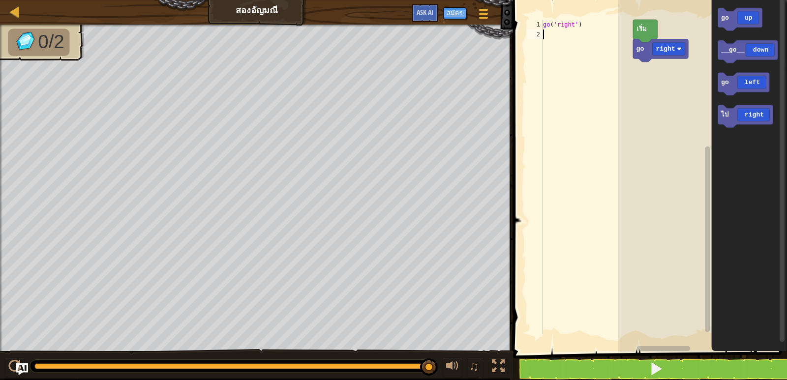
type textarea "g"
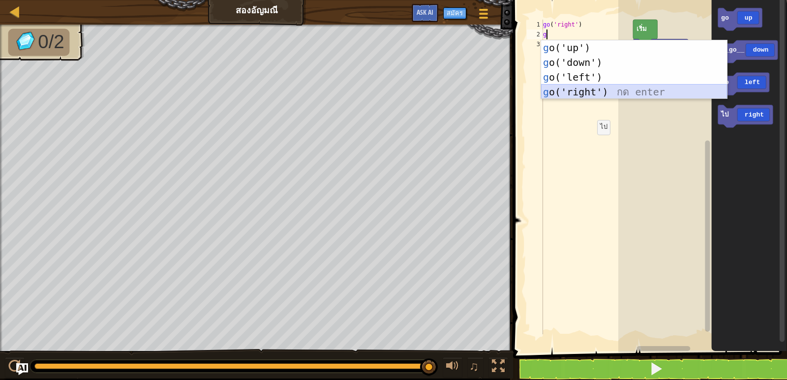
click at [584, 91] on div "g o('up') กด enter g o('down') กด enter g o('left') กด enter g o('right') กด en…" at bounding box center [634, 84] width 186 height 88
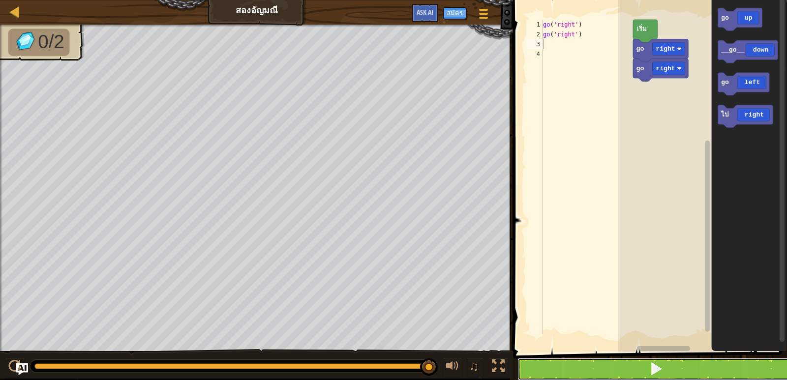
click at [696, 366] on button at bounding box center [655, 369] width 277 height 23
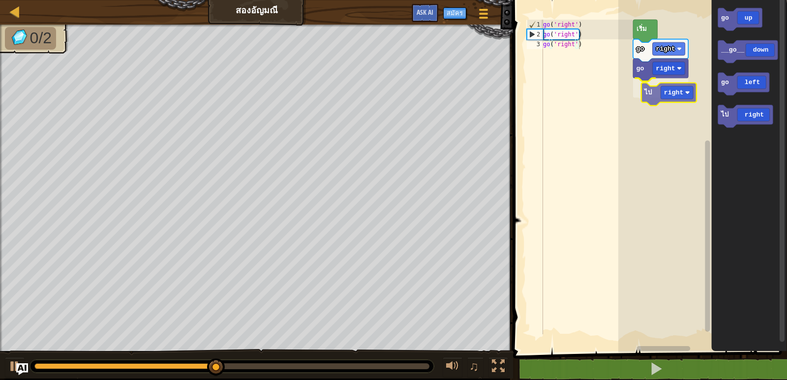
click at [659, 94] on div "go right ไป right go right เริ่ม go up __go__ down go left ไป right ไป right" at bounding box center [702, 173] width 169 height 357
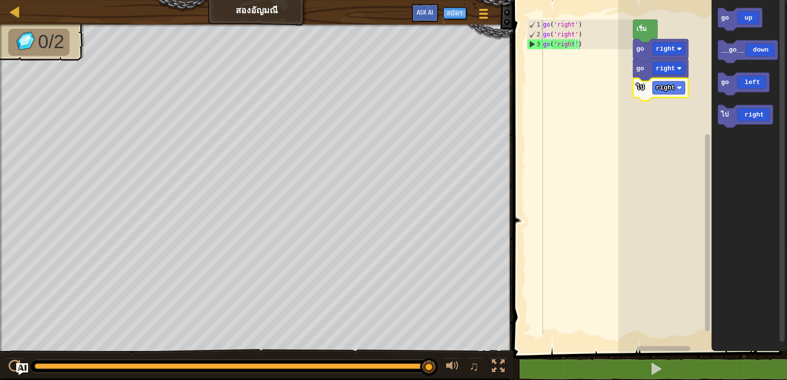
type textarea "go('right')"
click at [590, 47] on div "go ( 'right' ) go ( 'right' ) go ( 'right' )" at bounding box center [586, 187] width 91 height 334
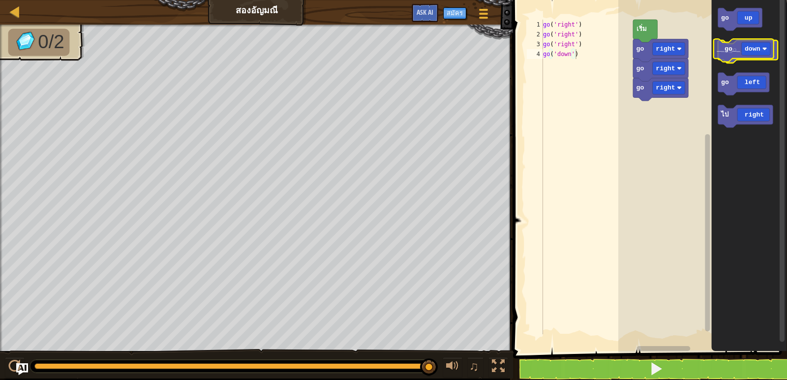
click at [738, 50] on g "__go__ down" at bounding box center [747, 51] width 60 height 23
type textarea "go('right')"
click at [586, 49] on div "go ( 'right' ) go ( 'right' ) go ( 'right' )" at bounding box center [586, 187] width 91 height 334
type textarea "g"
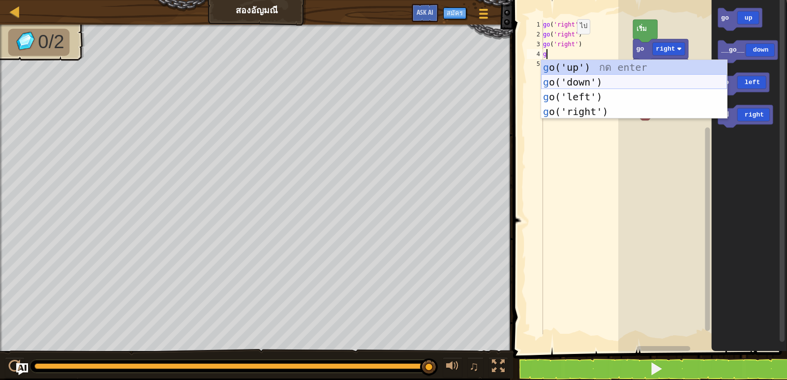
click at [568, 80] on div "g o('up') กด enter g o('down') กด enter g o('left') กด enter g o('right') กด en…" at bounding box center [634, 104] width 186 height 88
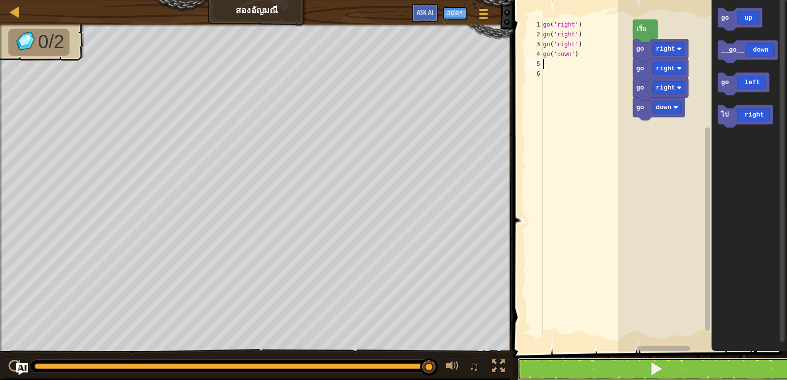
click at [561, 357] on div "1 2 3 4 5 6 go ( 'right' ) go ( 'right' ) go ( 'right' ) go ( 'down' ) הההההההה…" at bounding box center [648, 193] width 277 height 376
click at [560, 363] on button at bounding box center [655, 369] width 277 height 23
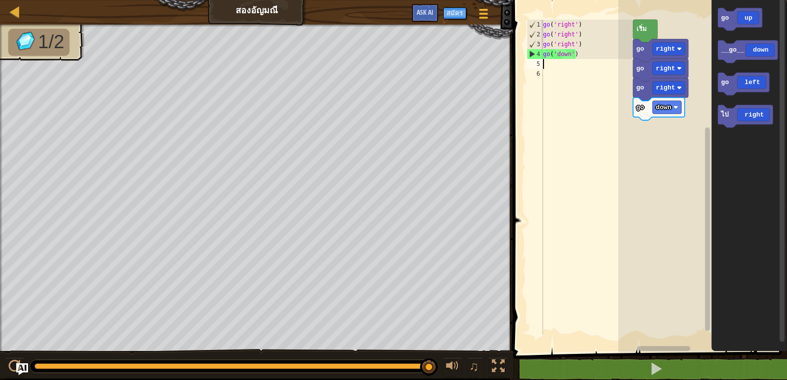
click at [545, 66] on div "go ( 'right' ) go ( 'right' ) go ( 'right' ) go ( 'down' )" at bounding box center [586, 187] width 91 height 334
type textarea "g"
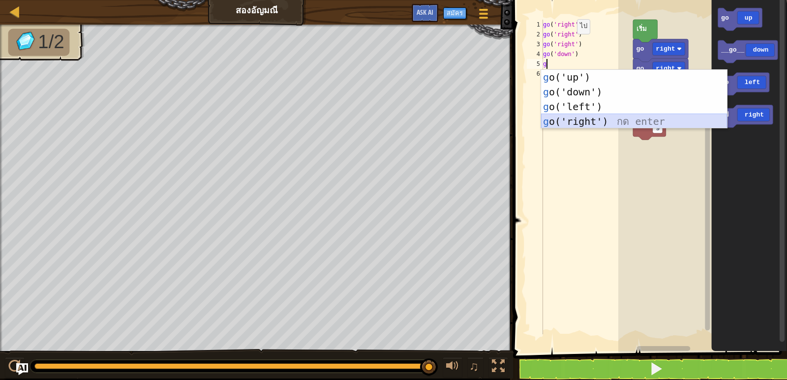
click at [565, 120] on div "g o('up') กด enter g o('down') กด enter g o('left') กด enter g o('right') กด en…" at bounding box center [634, 114] width 186 height 88
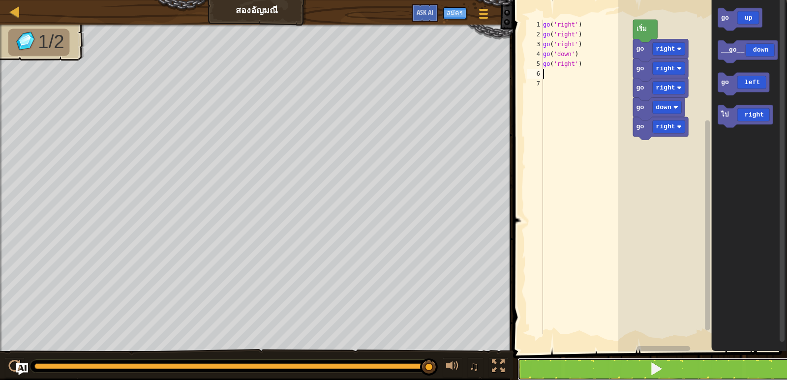
click at [623, 360] on button at bounding box center [655, 369] width 277 height 23
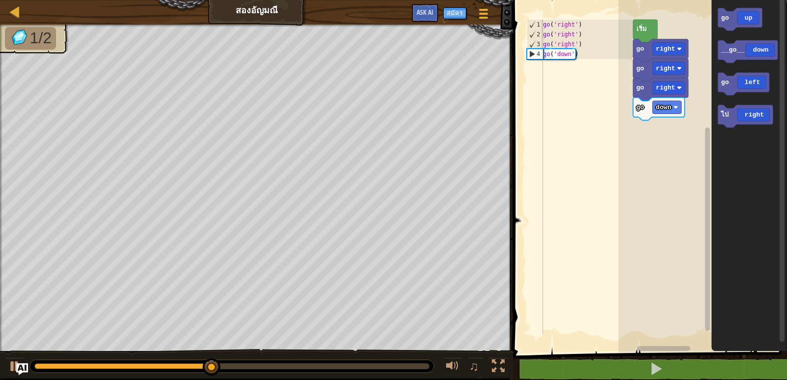
type textarea "go('down')"
click at [580, 56] on div "go ( 'right' ) go ( 'right' ) go ( 'right' ) go ( 'down' )" at bounding box center [586, 187] width 91 height 334
click at [578, 56] on div "go ( 'right' ) go ( 'right' ) go ( 'right' ) go ( 'down' )" at bounding box center [586, 187] width 91 height 334
click at [583, 55] on div "go ( 'right' ) go ( 'right' ) go ( 'right' ) go ( 'down' )" at bounding box center [586, 187] width 91 height 334
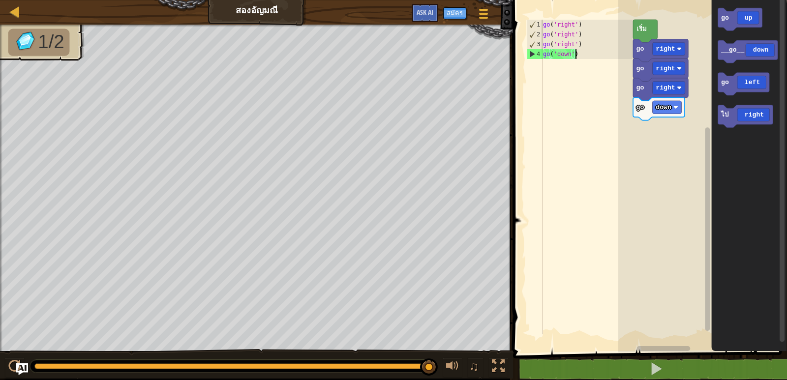
click at [580, 59] on div "go ( 'right' ) go ( 'right' ) go ( 'right' ) go ( 'down' )" at bounding box center [586, 187] width 91 height 334
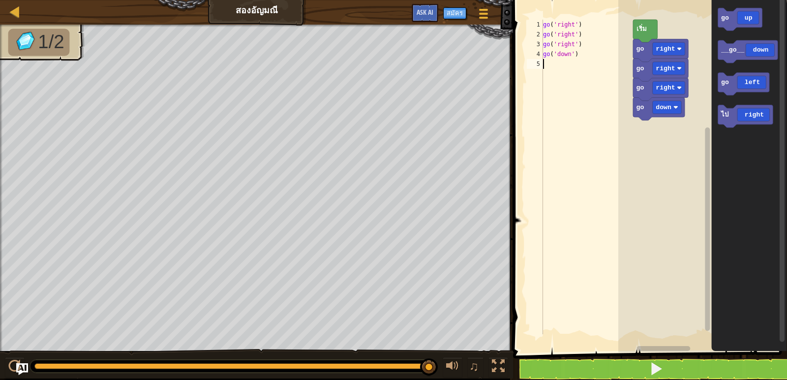
click at [545, 65] on div "go ( 'right' ) go ( 'right' ) go ( 'right' ) go ( 'down' )" at bounding box center [586, 187] width 91 height 334
click at [554, 66] on div "go ( 'right' ) go ( 'right' ) go ( 'right' ) go ( 'down' )" at bounding box center [586, 187] width 91 height 334
type textarea "g"
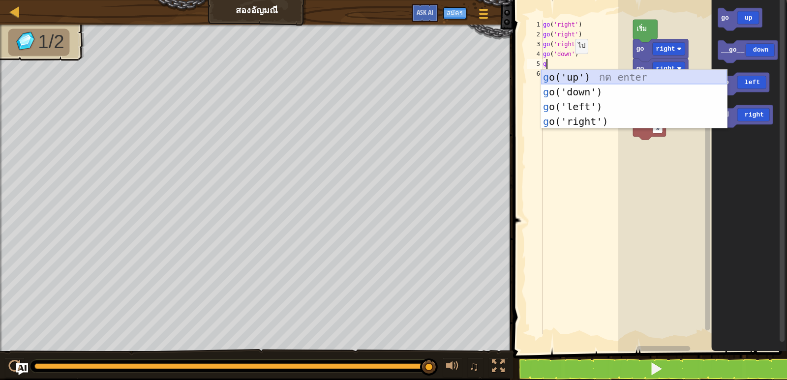
click at [566, 76] on div "g o('up') กด enter g o('down') กด enter g o('left') กด enter g o('right') กด en…" at bounding box center [634, 114] width 186 height 88
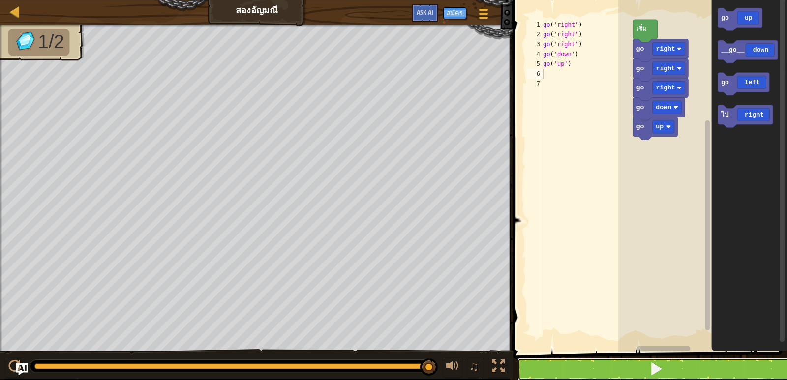
drag, startPoint x: 549, startPoint y: 373, endPoint x: 546, endPoint y: 363, distance: 9.7
click at [549, 372] on button at bounding box center [655, 369] width 277 height 23
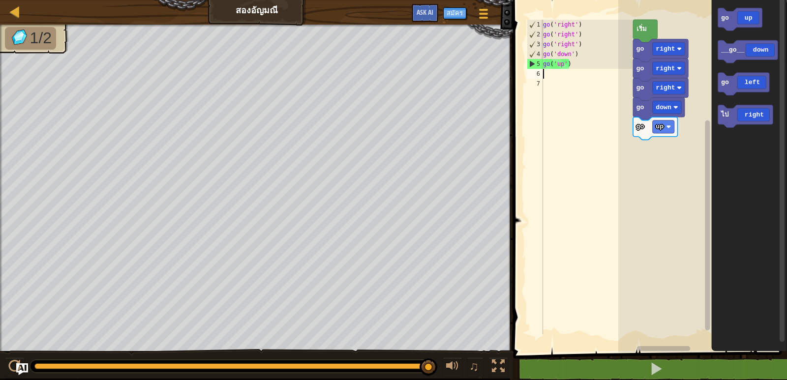
click at [556, 75] on div "go ( 'right' ) go ( 'right' ) go ( 'right' ) go ( 'down' ) go ( 'up' )" at bounding box center [586, 187] width 91 height 334
type textarea "g"
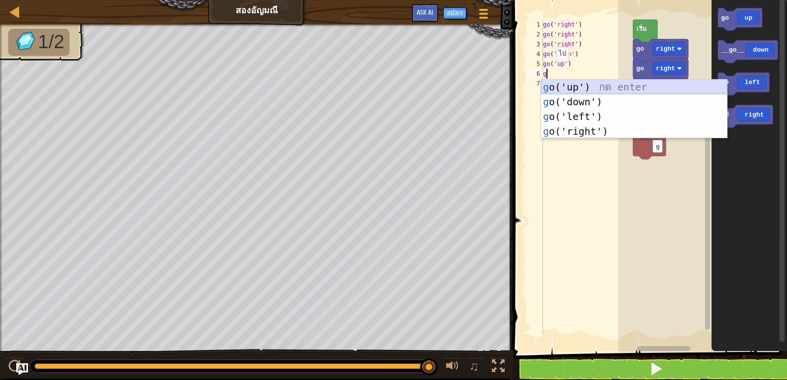
click at [564, 83] on div "g o('up') กด enter g o('down') กด enter g o('left') กด enter g o('right') กด en…" at bounding box center [634, 124] width 186 height 88
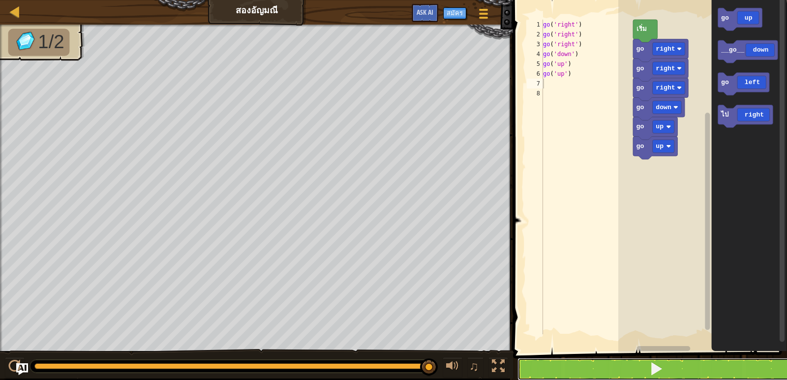
click at [573, 377] on button at bounding box center [655, 369] width 277 height 23
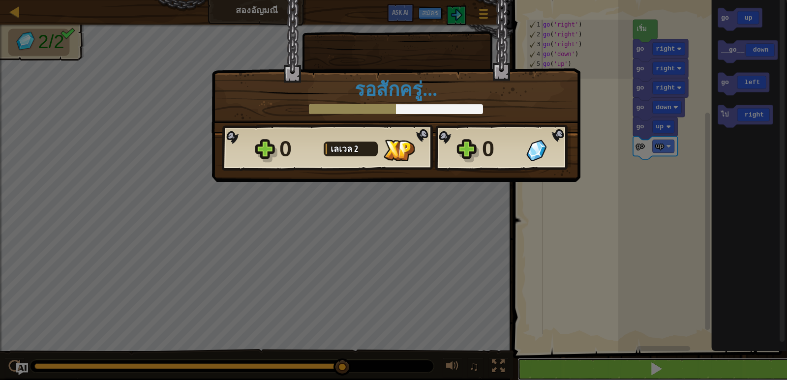
scroll to position [0, 0]
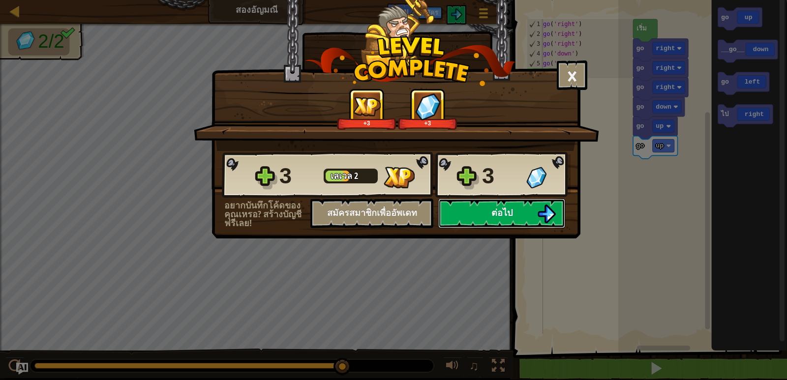
click at [531, 220] on button "ต่อไป" at bounding box center [501, 213] width 127 height 29
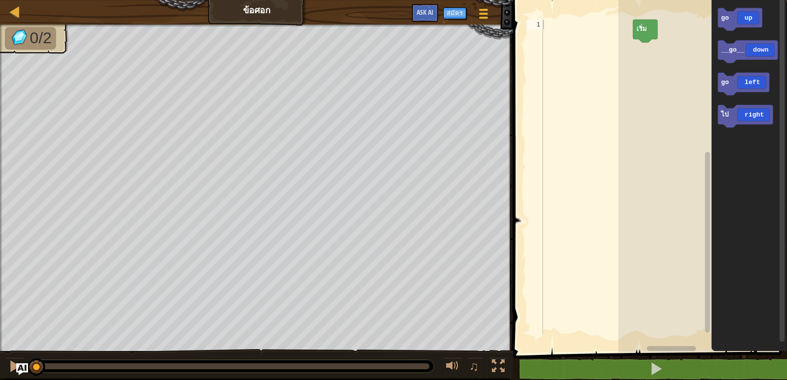
click at [543, 22] on div at bounding box center [586, 187] width 91 height 334
type textarea "g"
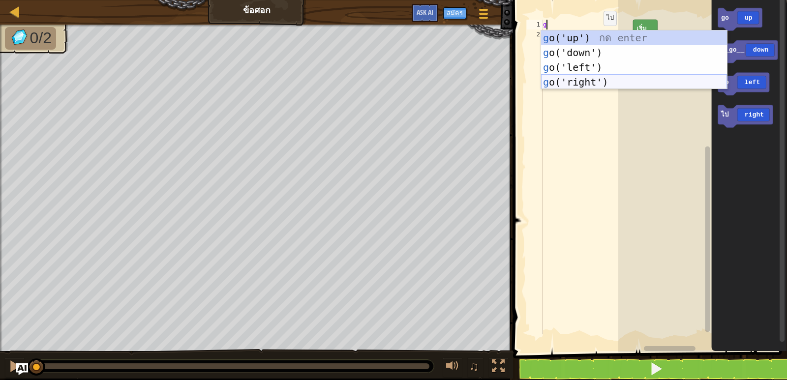
click at [599, 77] on div "g o('up') กด enter g o('down') กด enter g o('left') กด enter g o('right') กด en…" at bounding box center [634, 74] width 186 height 88
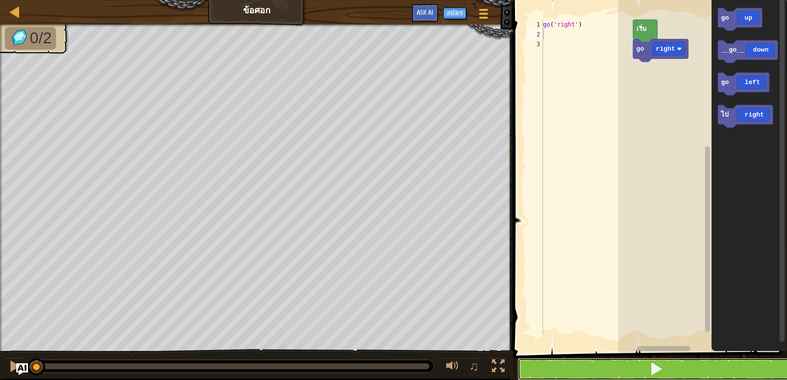
click at [597, 374] on button at bounding box center [655, 369] width 277 height 23
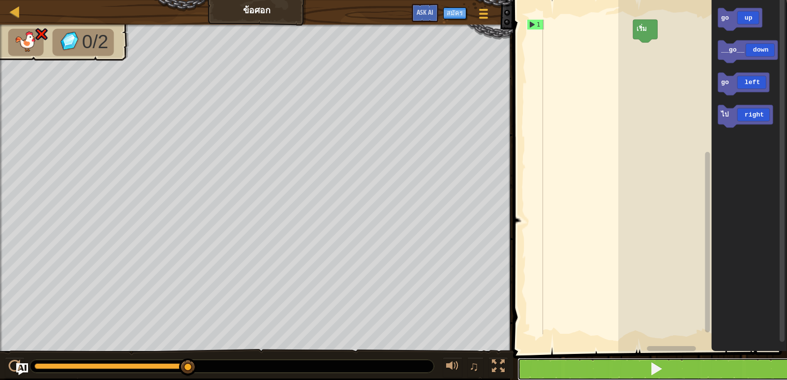
click at [550, 379] on button at bounding box center [655, 369] width 277 height 23
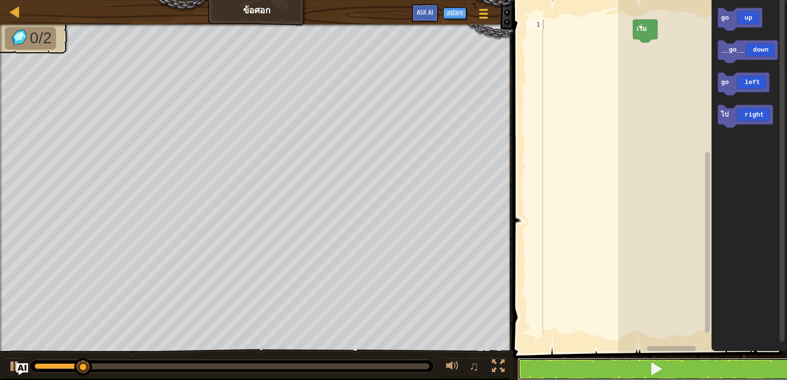
click at [550, 379] on button at bounding box center [655, 369] width 277 height 23
click at [548, 379] on button at bounding box center [655, 369] width 277 height 23
click at [549, 379] on button at bounding box center [655, 369] width 277 height 23
drag, startPoint x: 549, startPoint y: 379, endPoint x: 556, endPoint y: 379, distance: 6.4
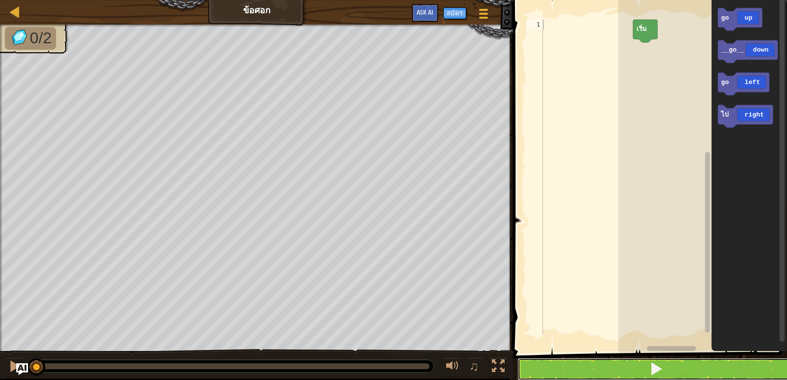
click at [550, 379] on button at bounding box center [655, 369] width 277 height 23
click at [556, 379] on button at bounding box center [655, 369] width 277 height 23
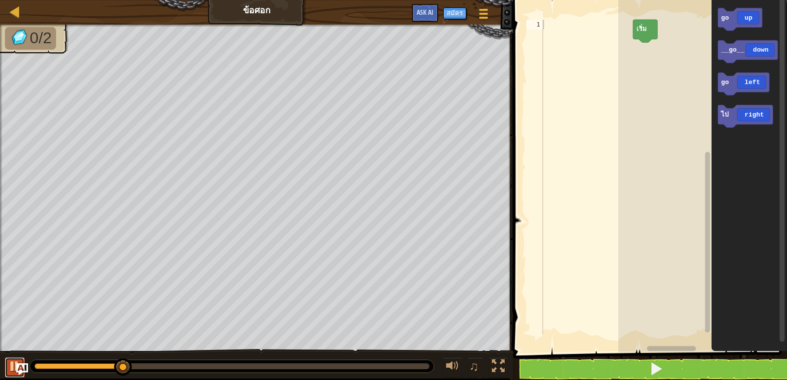
click at [8, 371] on div at bounding box center [14, 366] width 13 height 13
click at [549, 25] on div at bounding box center [586, 187] width 91 height 334
type textarea "g"
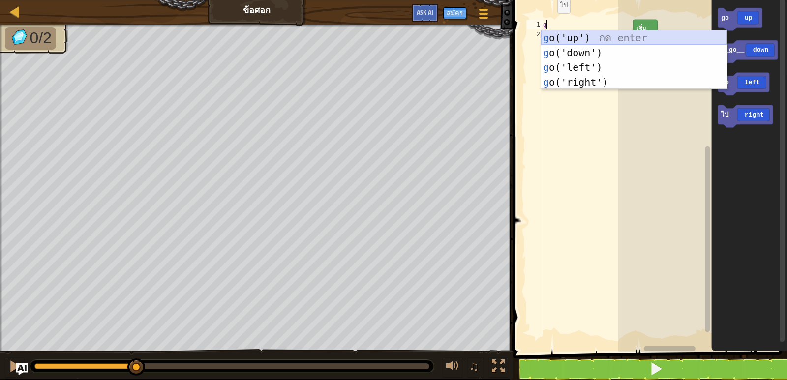
click at [586, 34] on div "g o('up') กด enter g o('down') กด enter g o('left') กด enter g o('right') กด en…" at bounding box center [634, 74] width 186 height 88
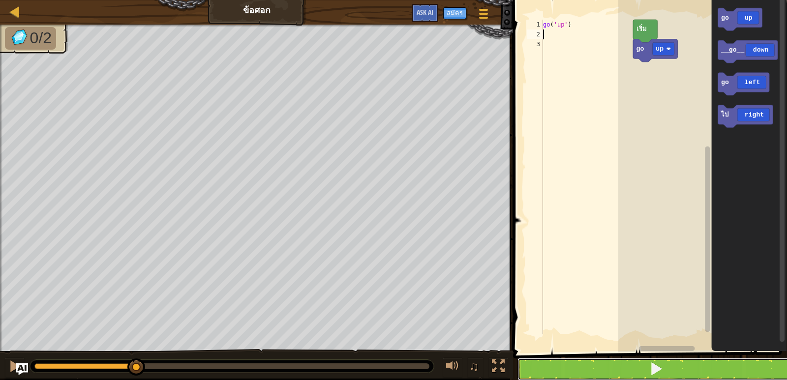
click at [526, 365] on button at bounding box center [655, 369] width 277 height 23
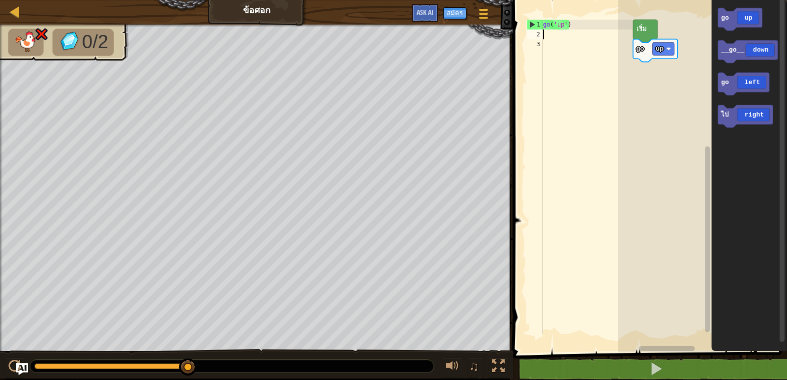
drag, startPoint x: 538, startPoint y: 23, endPoint x: 556, endPoint y: 30, distance: 19.2
click at [595, 41] on div "1 2 3 go ( 'up' ) ההההההההההההההההההההההההההההההההההההההההההההההההההההההההההההה…" at bounding box center [579, 177] width 108 height 315
drag, startPoint x: 617, startPoint y: 36, endPoint x: 567, endPoint y: 35, distance: 50.6
click at [569, 35] on div "go ( 'up' )" at bounding box center [586, 187] width 91 height 334
type textarea "go('up')"
